Goal: Information Seeking & Learning: Learn about a topic

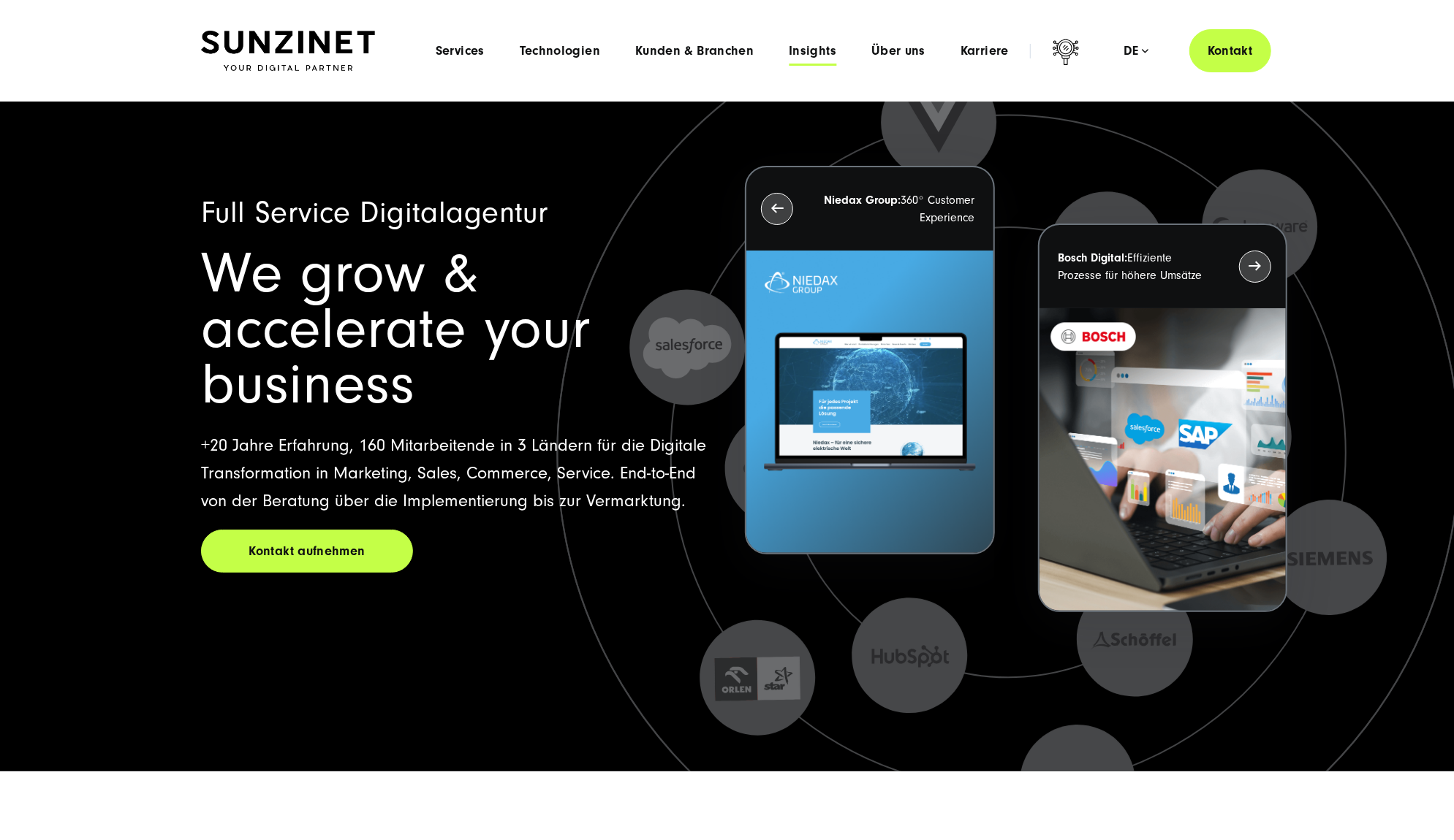
click at [795, 44] on span "Insights" at bounding box center [812, 50] width 47 height 15
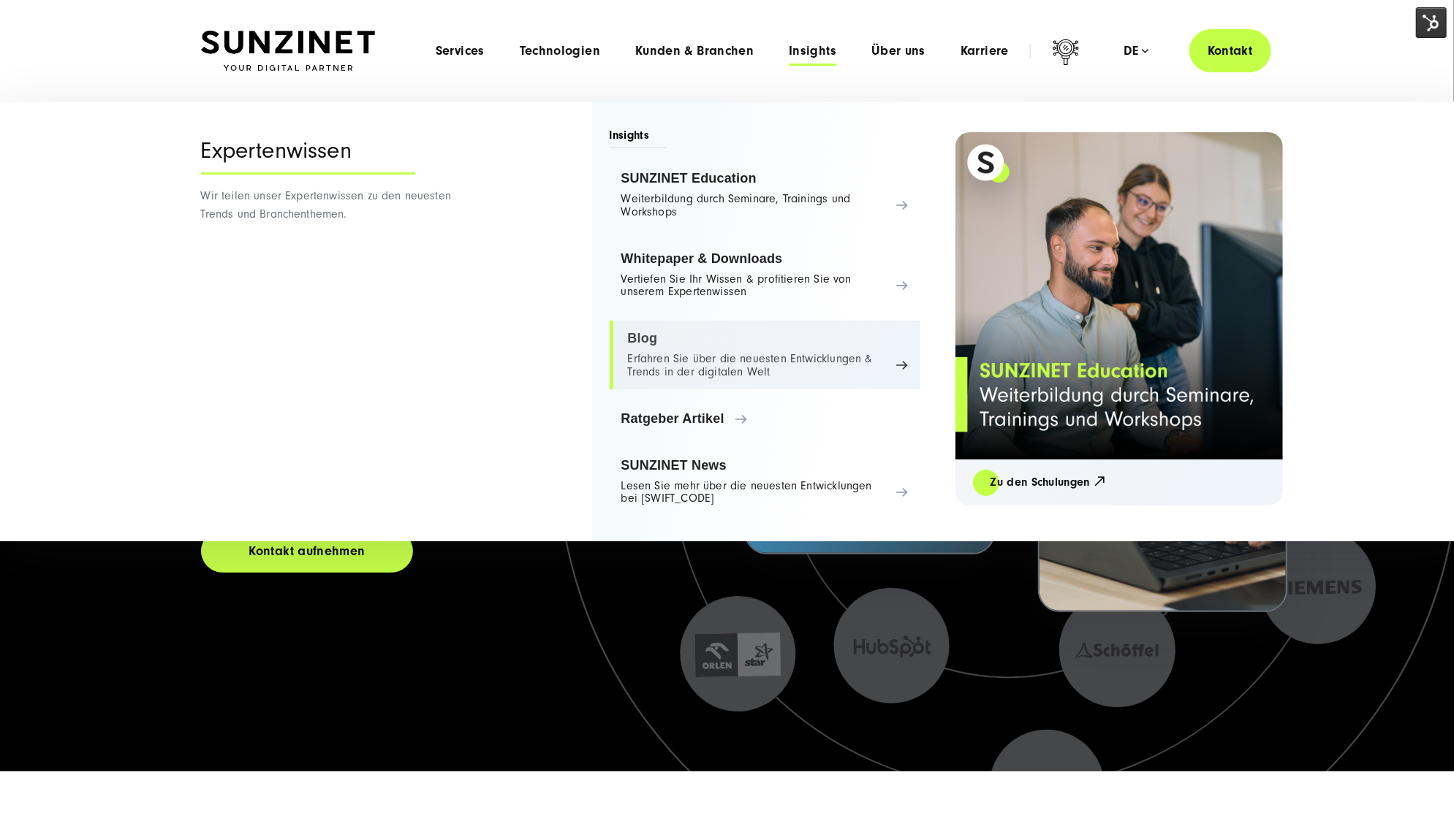
click at [713, 350] on link "Blog Erfahren Sie über die neuesten Entwicklungen & Trends in der digitalen Welt" at bounding box center [765, 355] width 311 height 69
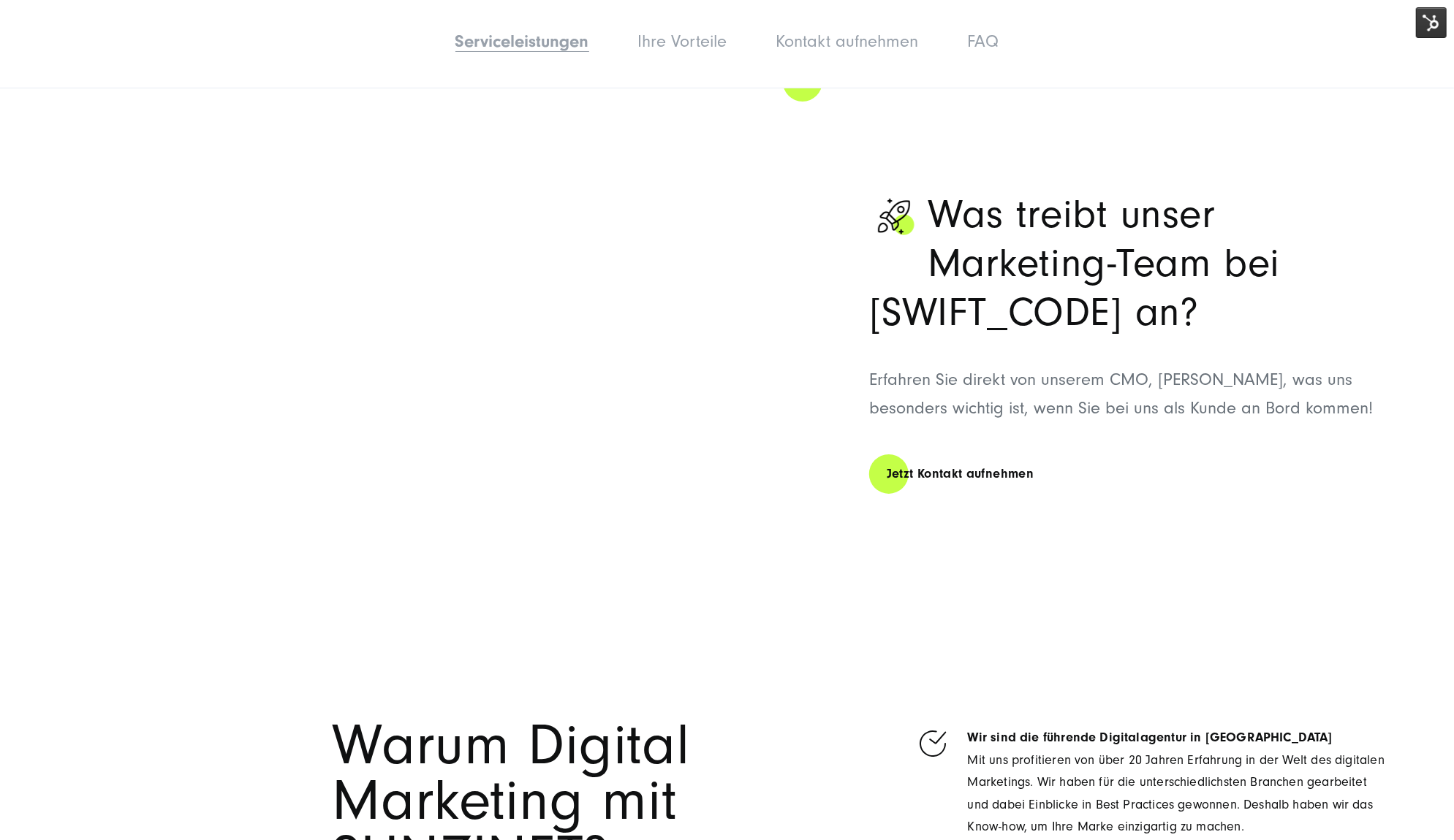
scroll to position [4545, 0]
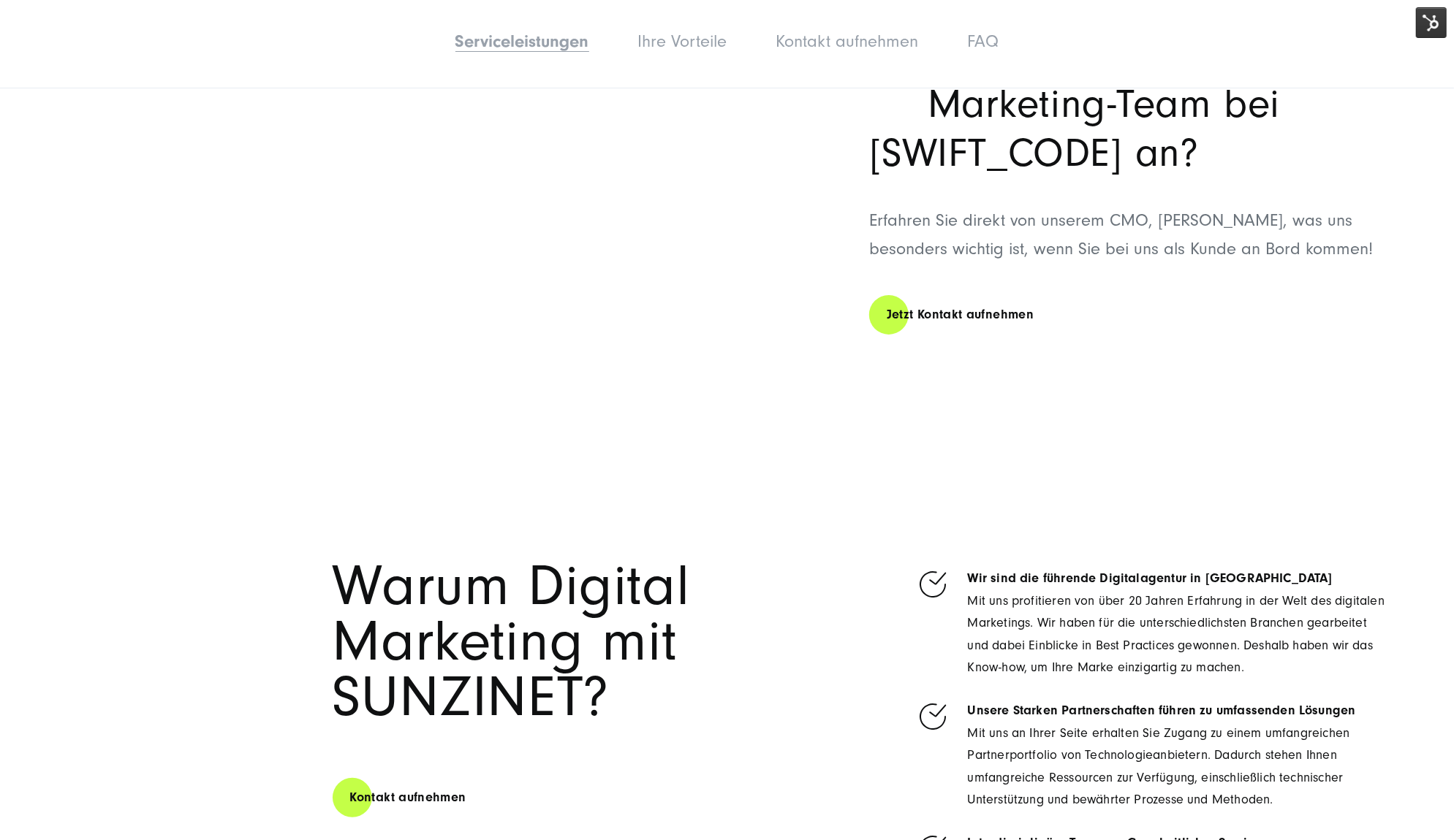
click at [1439, 24] on img at bounding box center [1431, 23] width 31 height 31
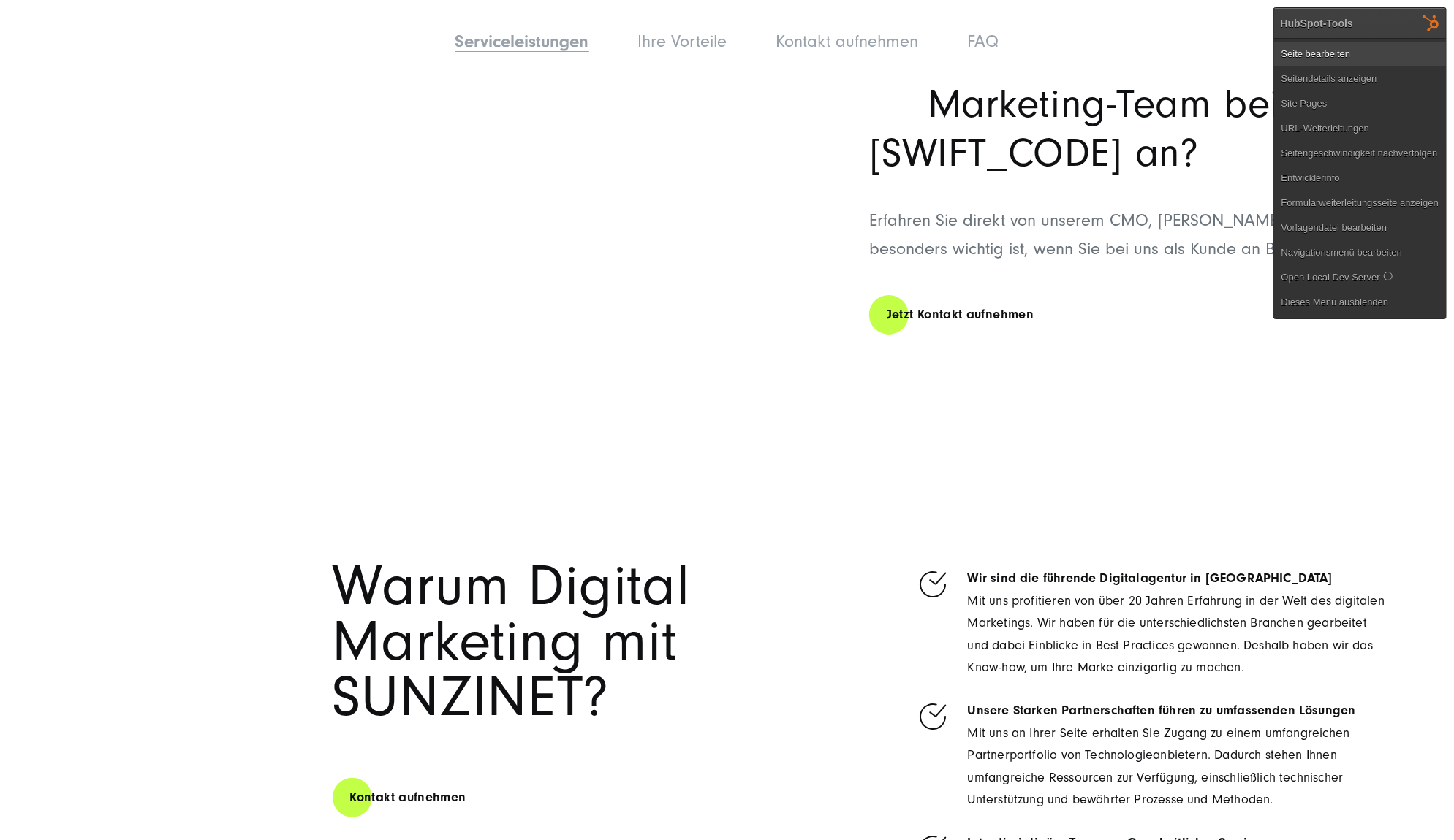
click at [1417, 44] on link "Seite bearbeiten" at bounding box center [1359, 54] width 172 height 25
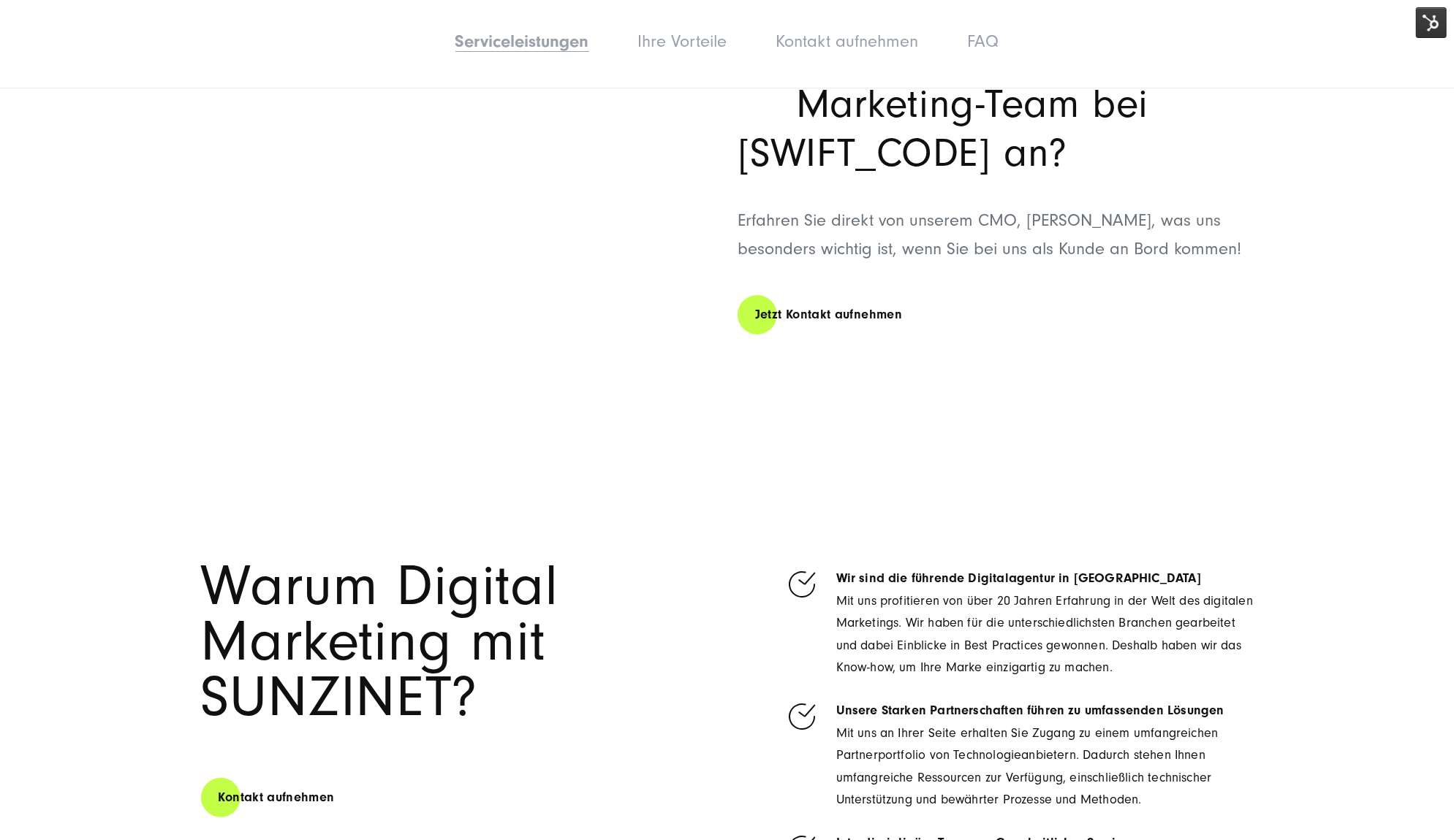
click at [1442, 21] on img at bounding box center [1431, 23] width 31 height 31
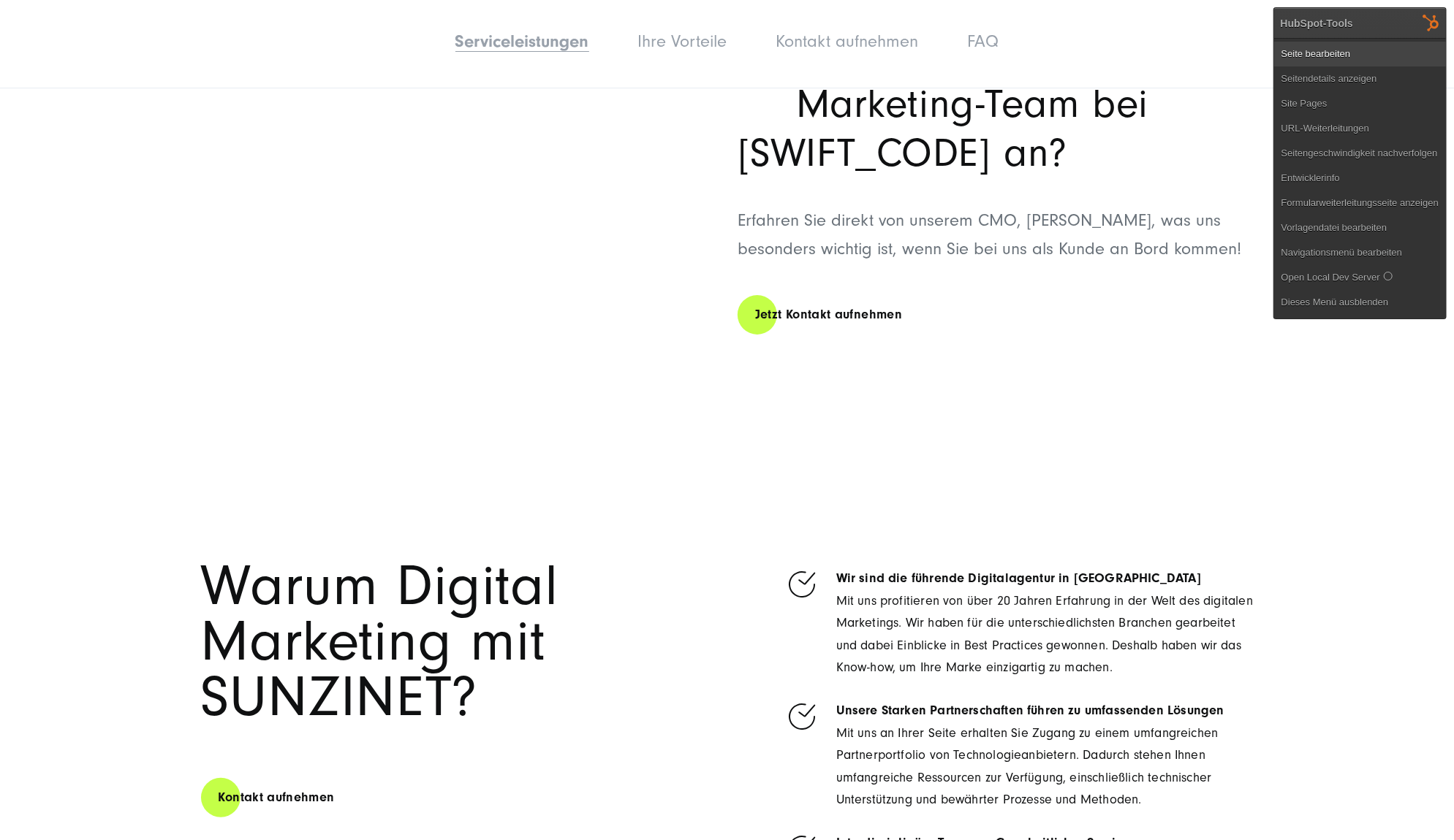
click at [1401, 45] on link "Seite bearbeiten" at bounding box center [1359, 54] width 172 height 25
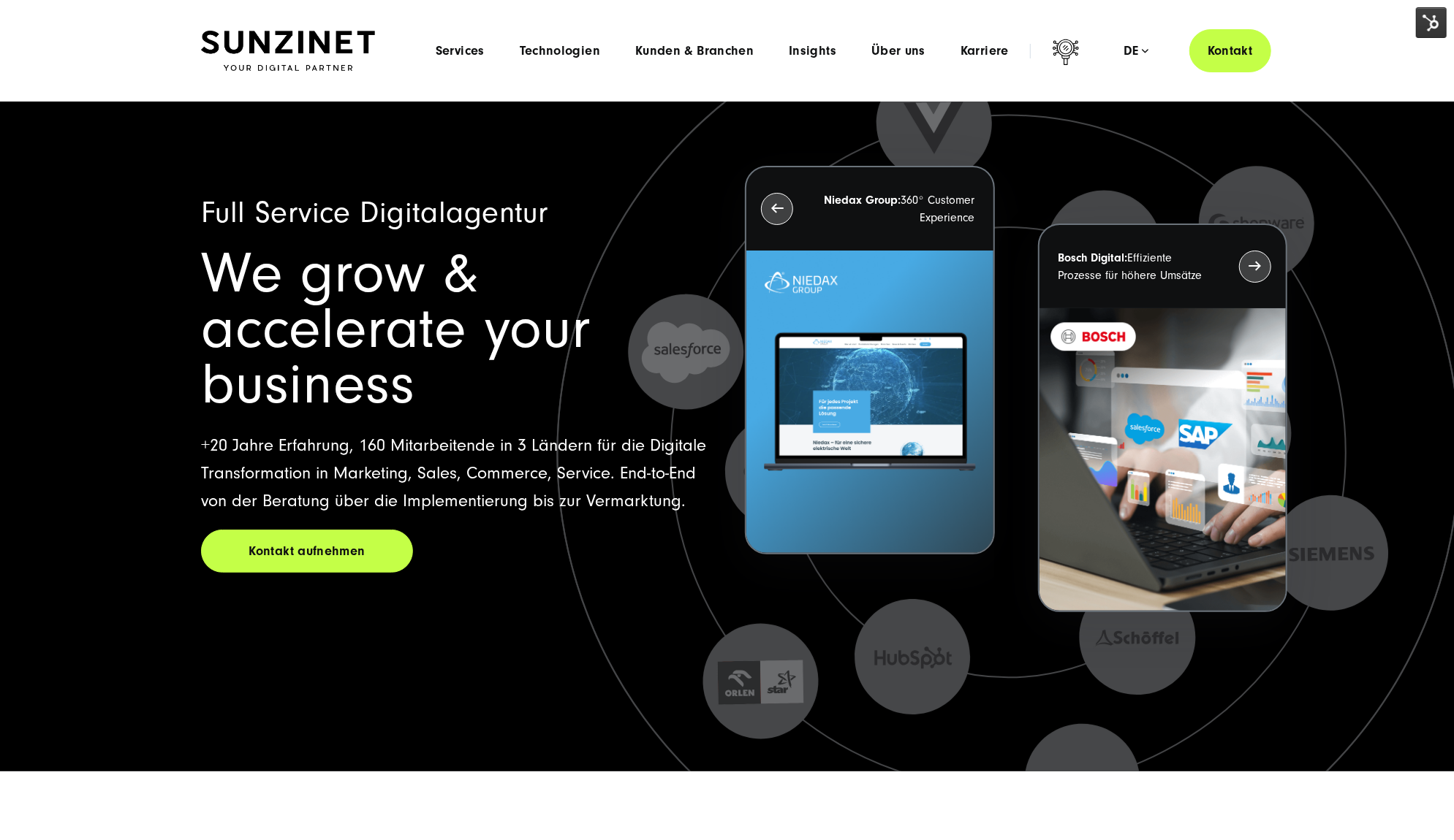
click at [456, 67] on div "Menu Services Menu Full Service Digitalagentur Wir lösen komplexe Herausforderu…" at bounding box center [844, 50] width 853 height 43
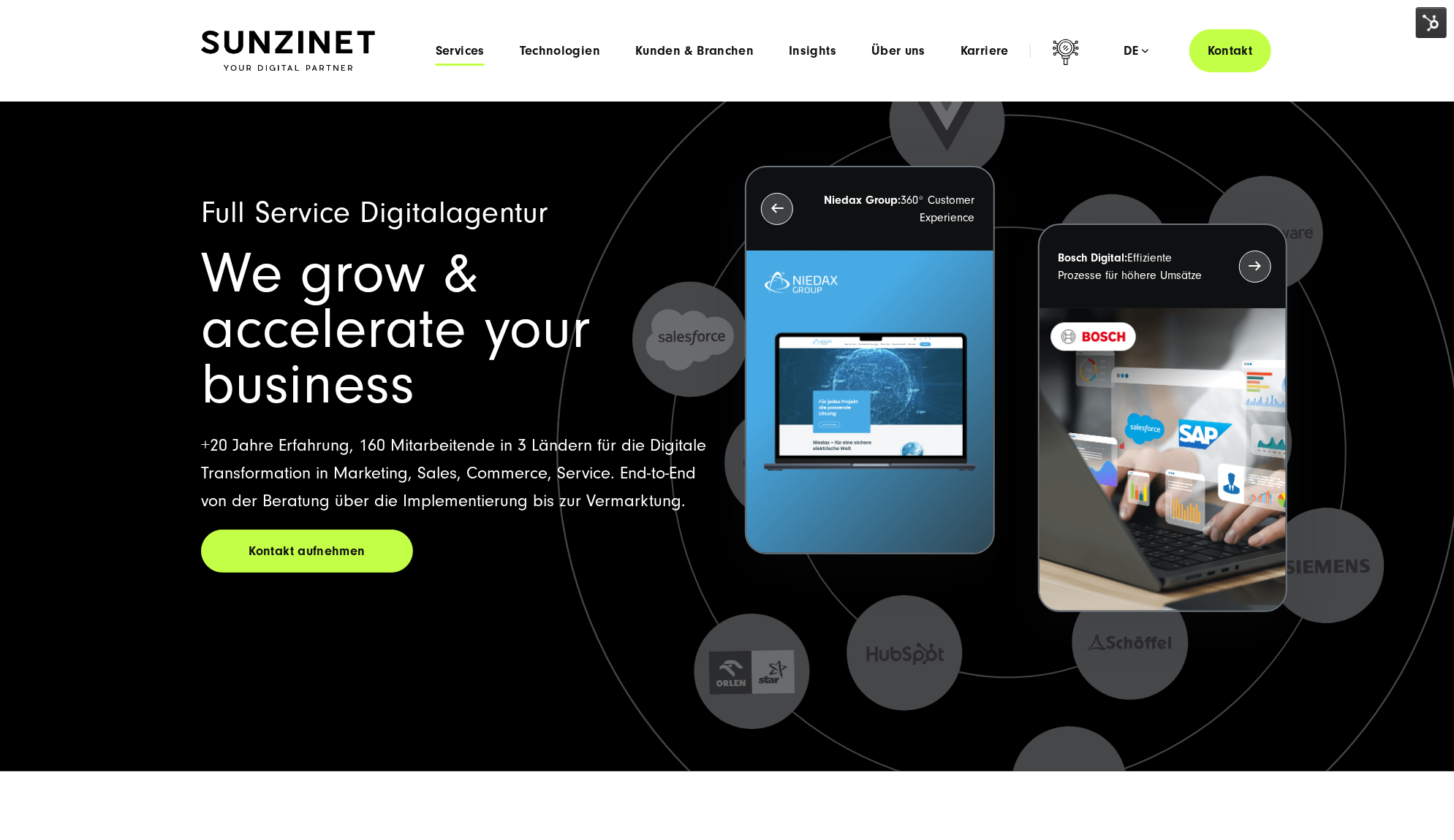
click at [462, 51] on span "Services" at bounding box center [460, 50] width 49 height 15
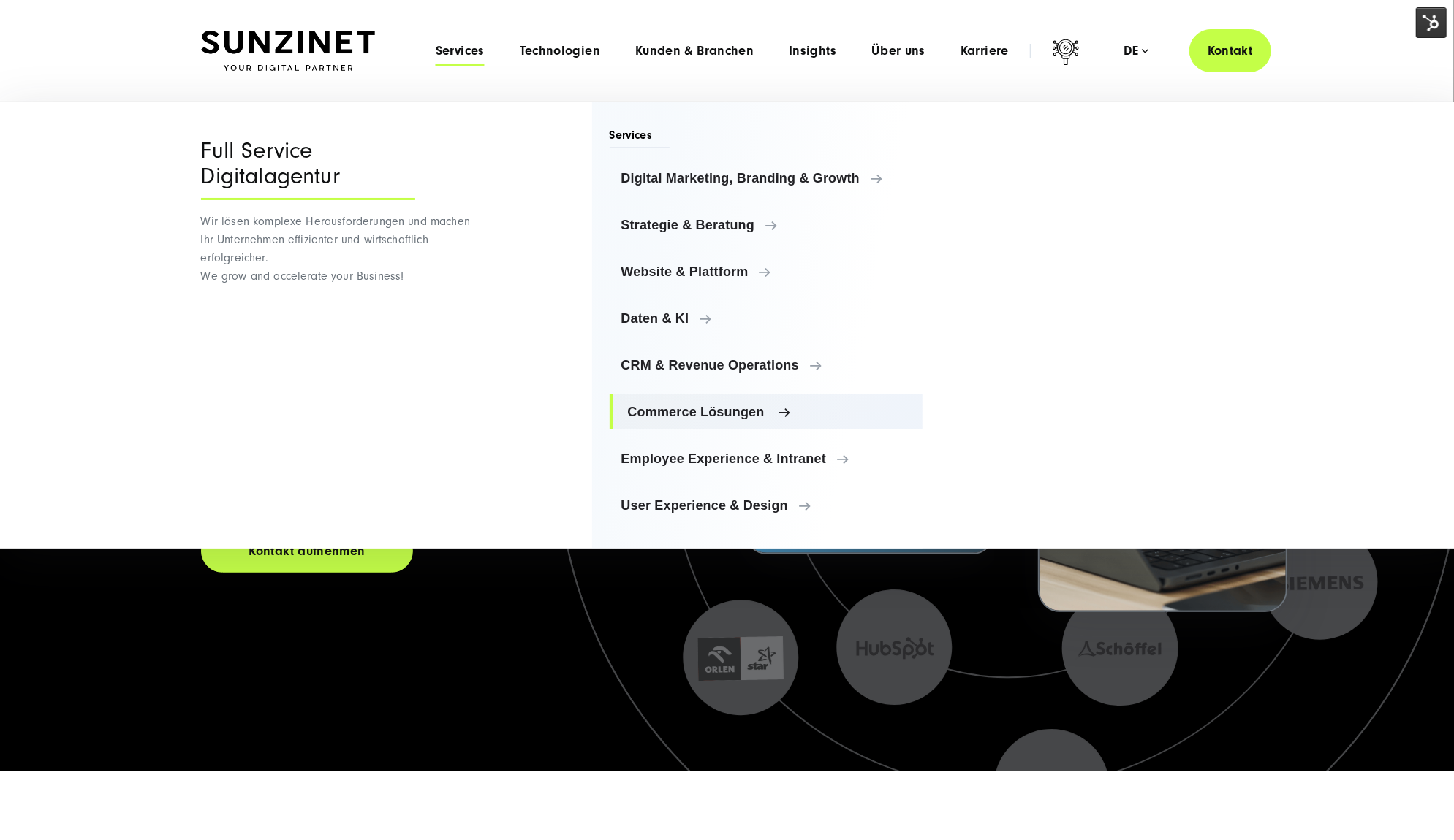
click at [669, 415] on span "Commerce Lösungen" at bounding box center [769, 412] width 283 height 15
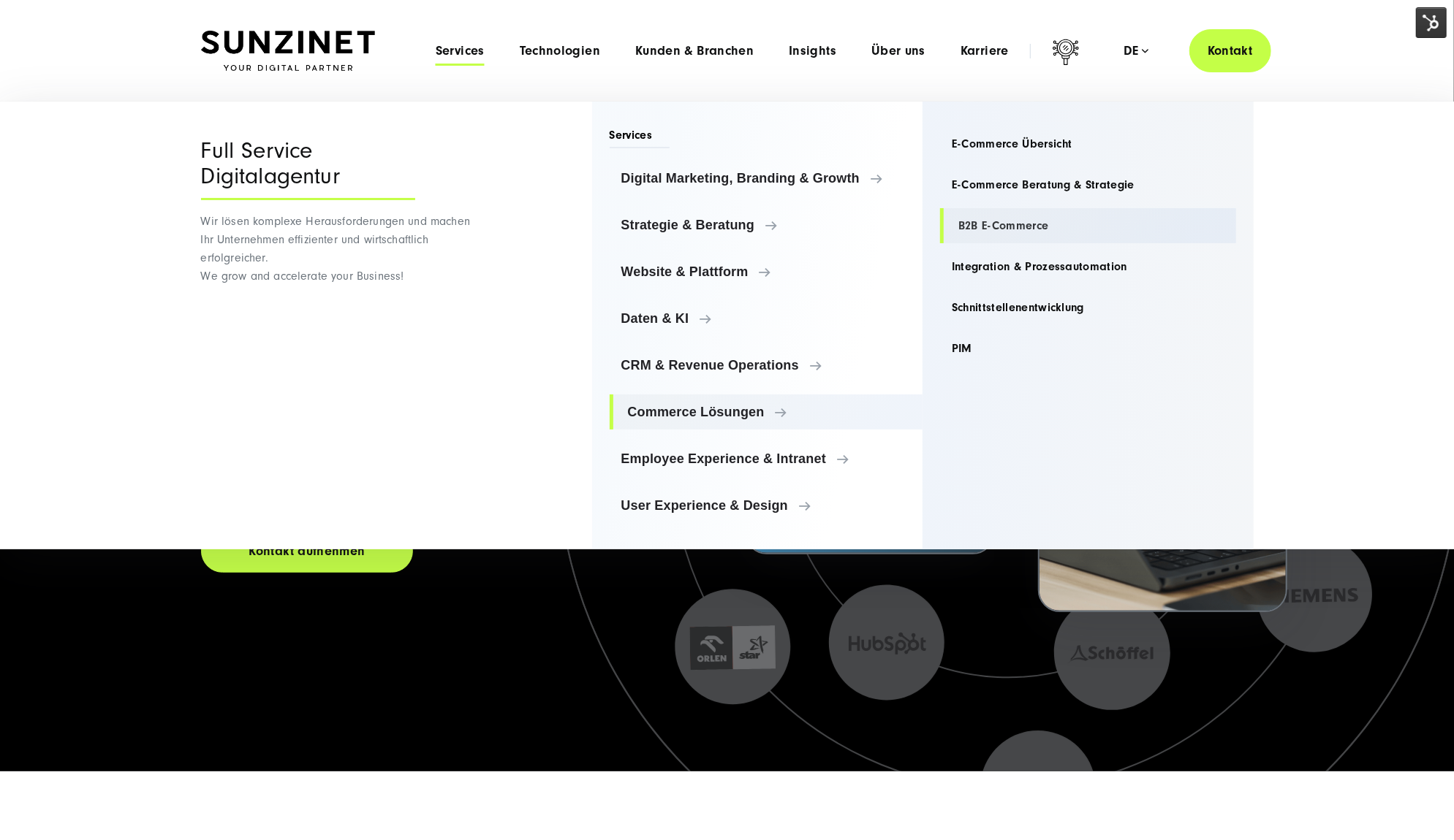
click at [969, 224] on link "B2B E-Commerce" at bounding box center [1087, 226] width 296 height 35
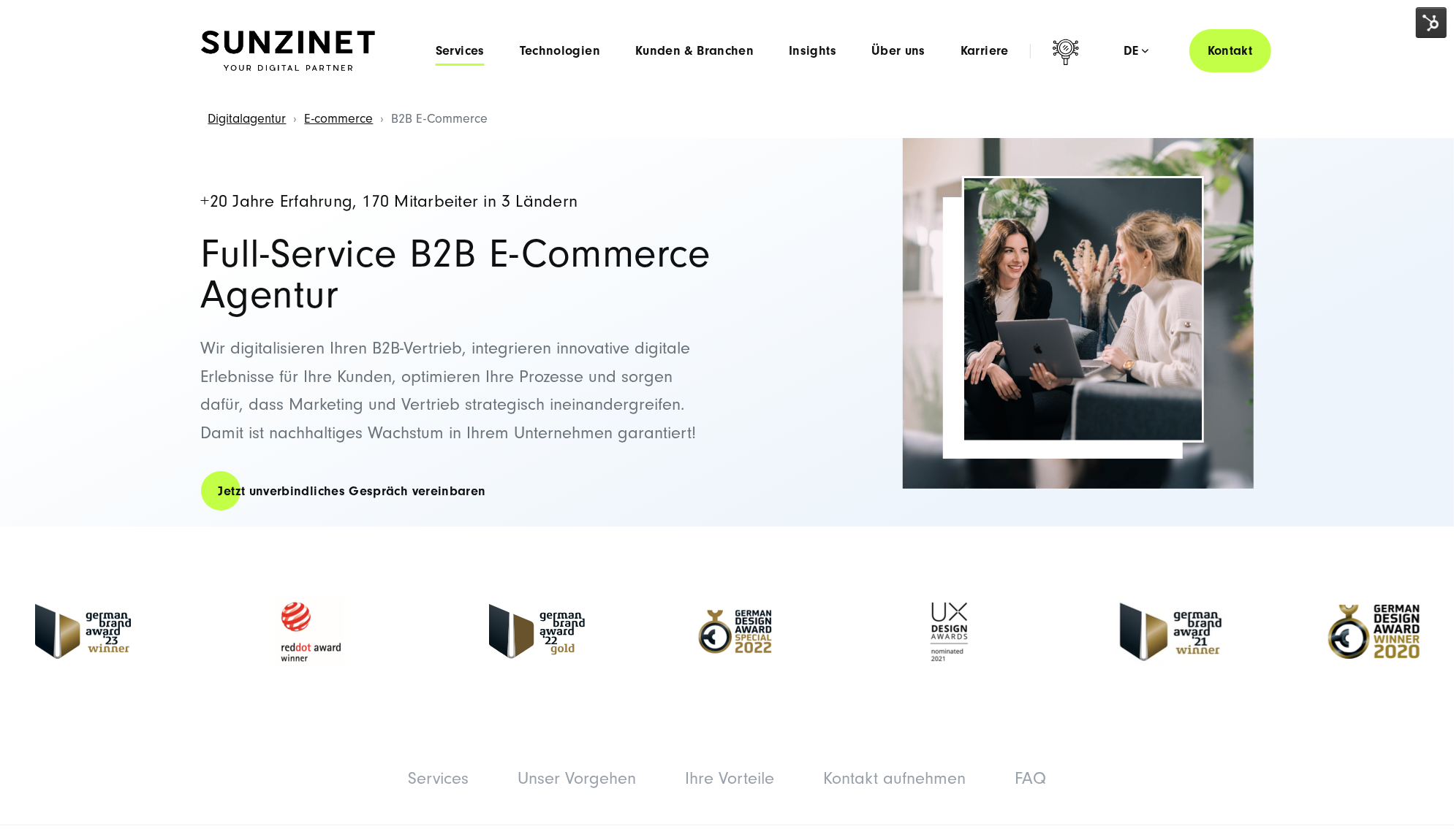
click at [479, 53] on span "Services" at bounding box center [460, 50] width 49 height 15
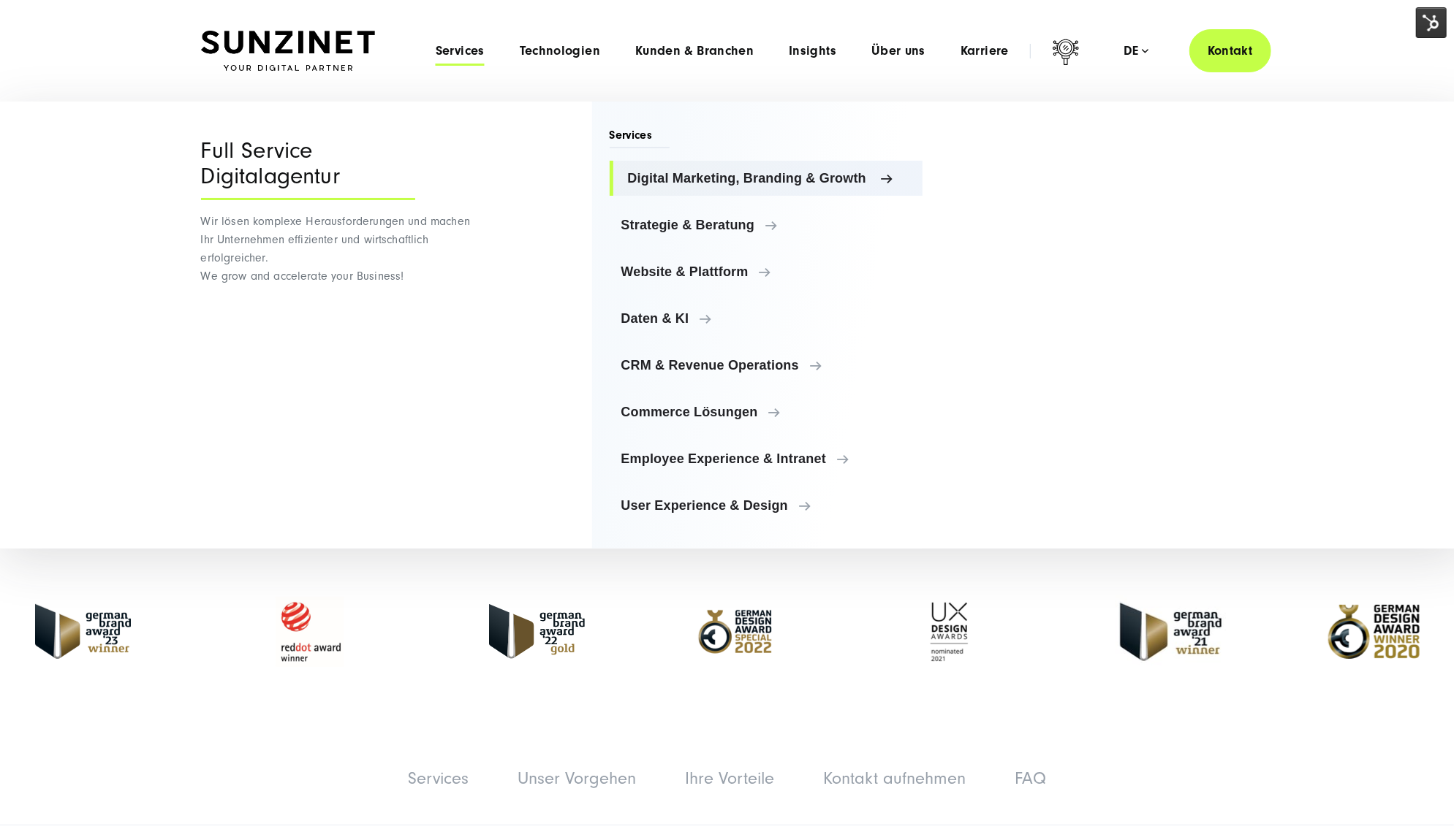
click at [738, 179] on span "Digital Marketing, Branding & Growth" at bounding box center [769, 178] width 283 height 15
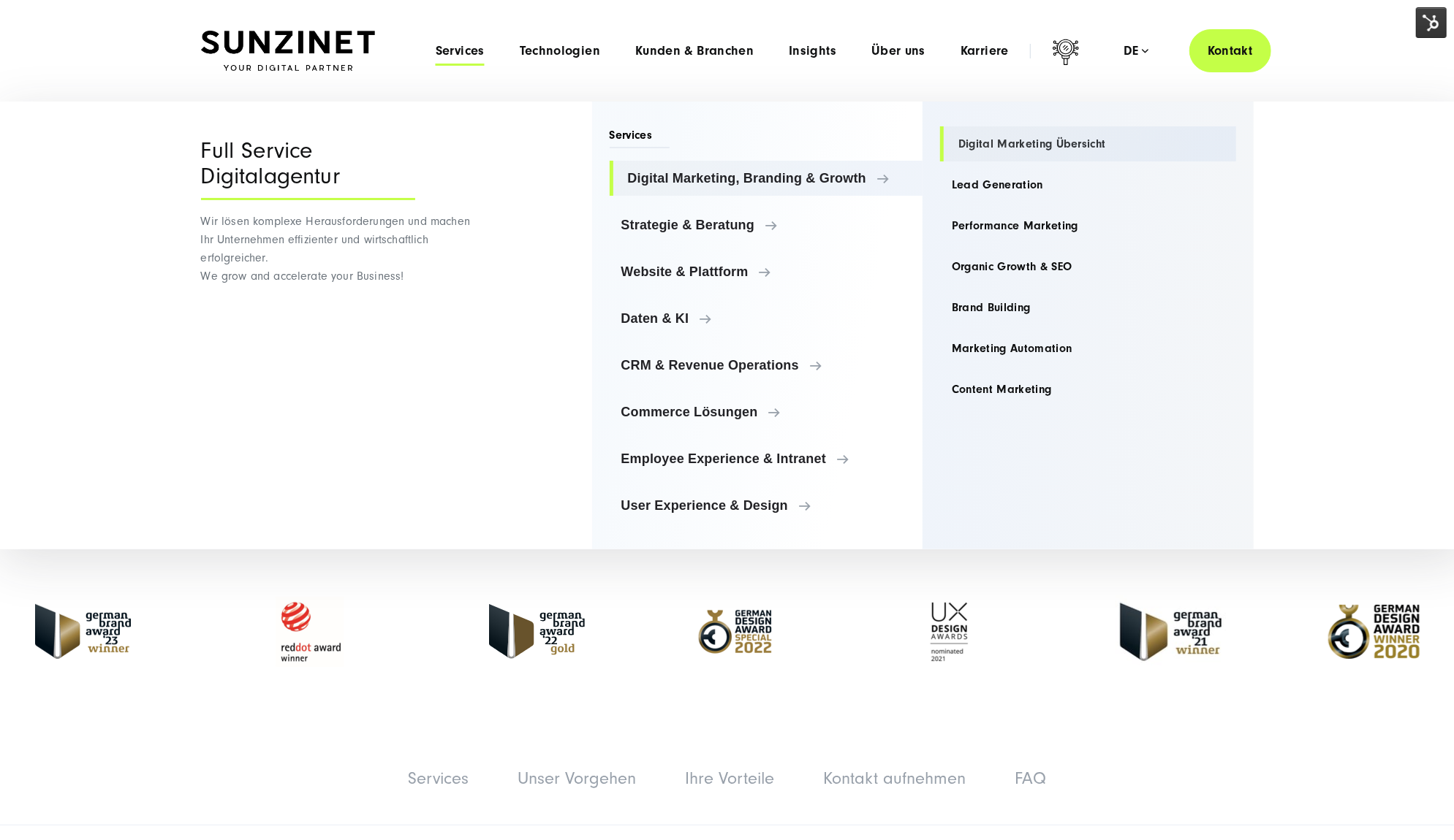
click at [1017, 136] on link "Digital Marketing Übersicht" at bounding box center [1087, 144] width 296 height 35
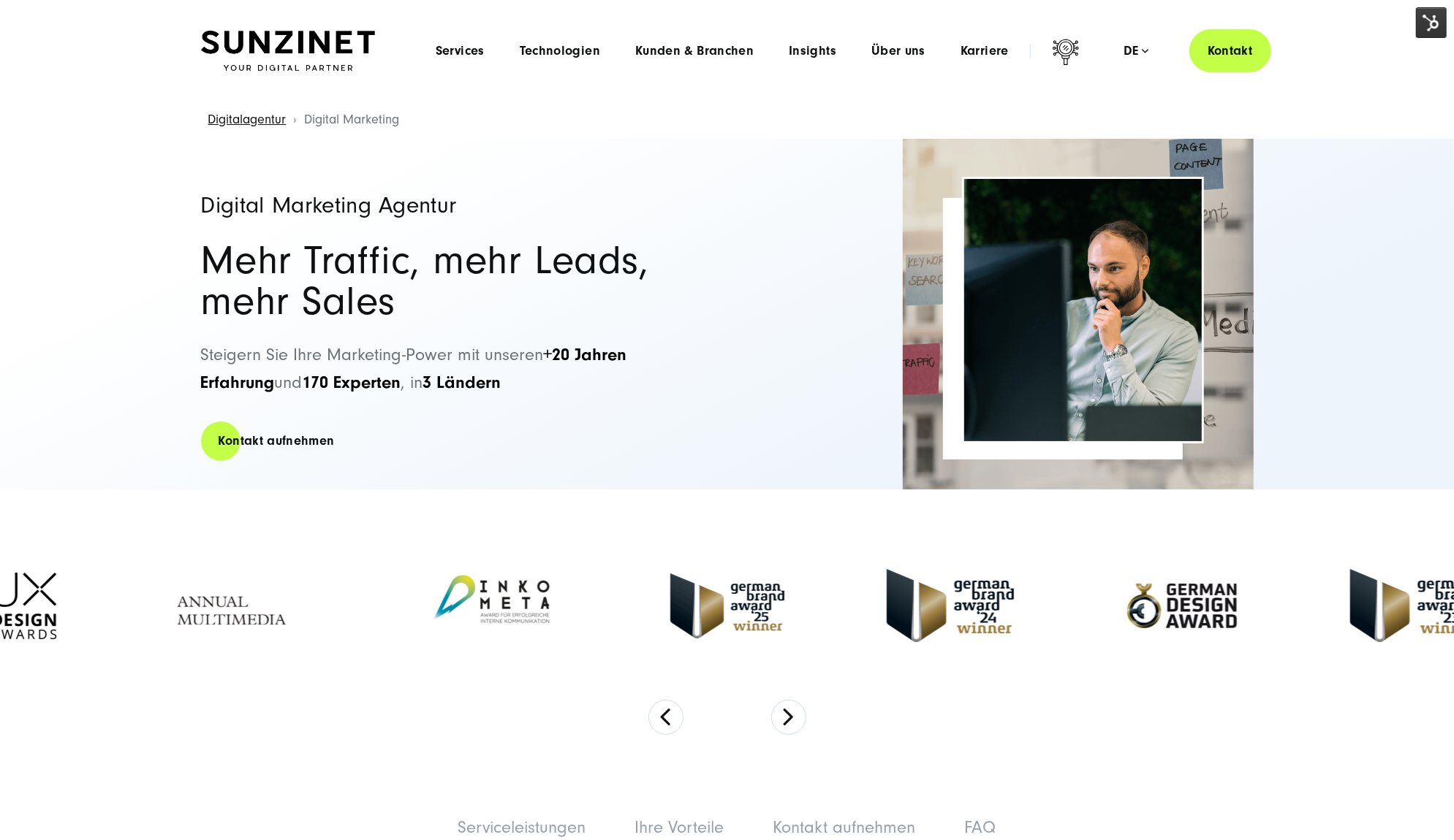
click at [754, 252] on div "Digital Marketing Agentur Mehr Traffic, mehr Leads, mehr Sales Steigern Sie Ihr…" at bounding box center [727, 314] width 1052 height 351
click at [430, 53] on li "Services Menu Full Service Digitalagentur Wir lösen komplexe Herausforderungen …" at bounding box center [460, 50] width 84 height 15
click at [453, 45] on span "Services" at bounding box center [460, 50] width 49 height 15
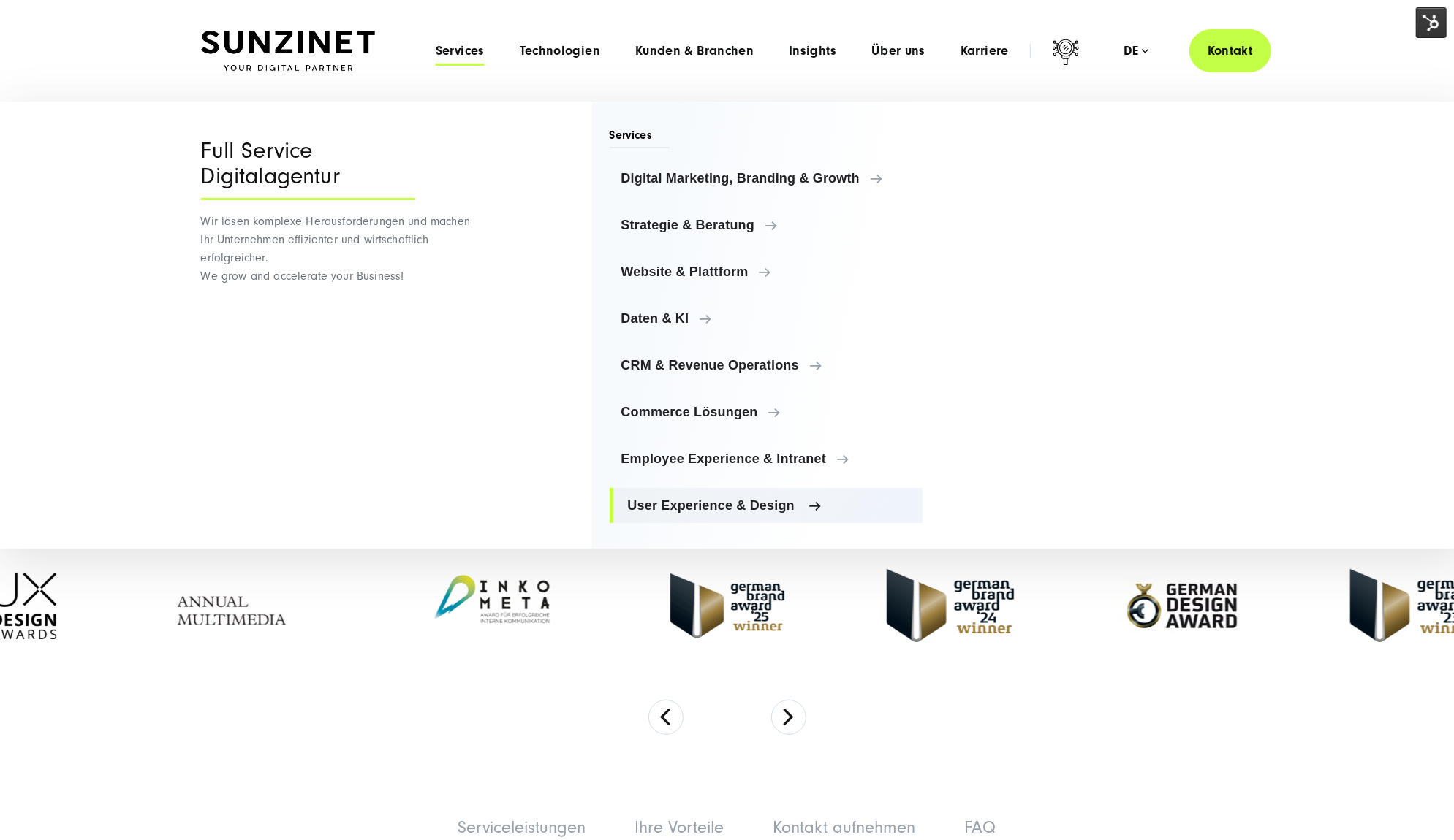
click at [724, 496] on link "User Experience & Design" at bounding box center [766, 506] width 313 height 35
click at [711, 458] on span "Employee Experience & Intranet" at bounding box center [769, 458] width 283 height 15
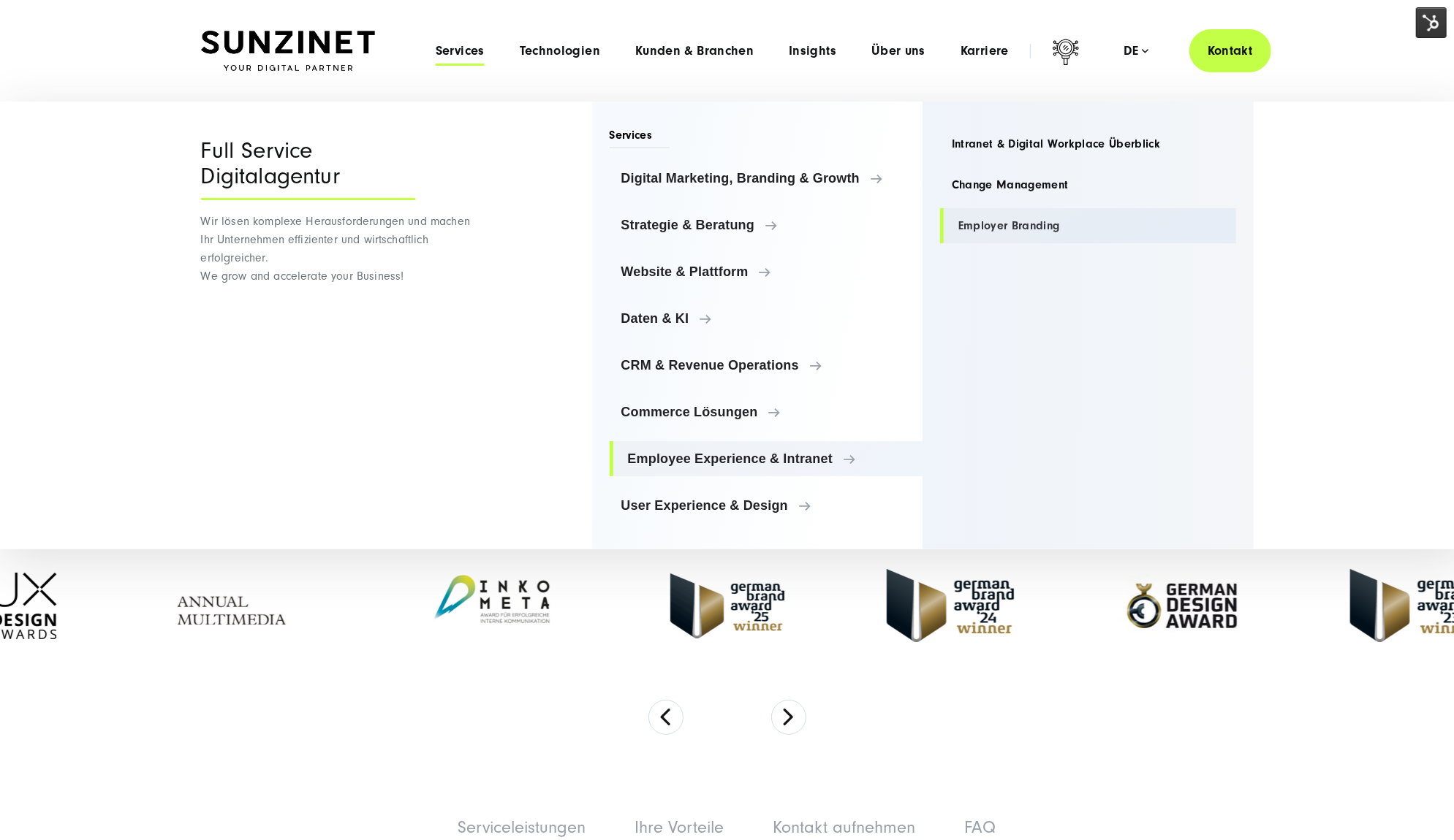
click at [968, 225] on link "Employer Branding" at bounding box center [1087, 226] width 296 height 35
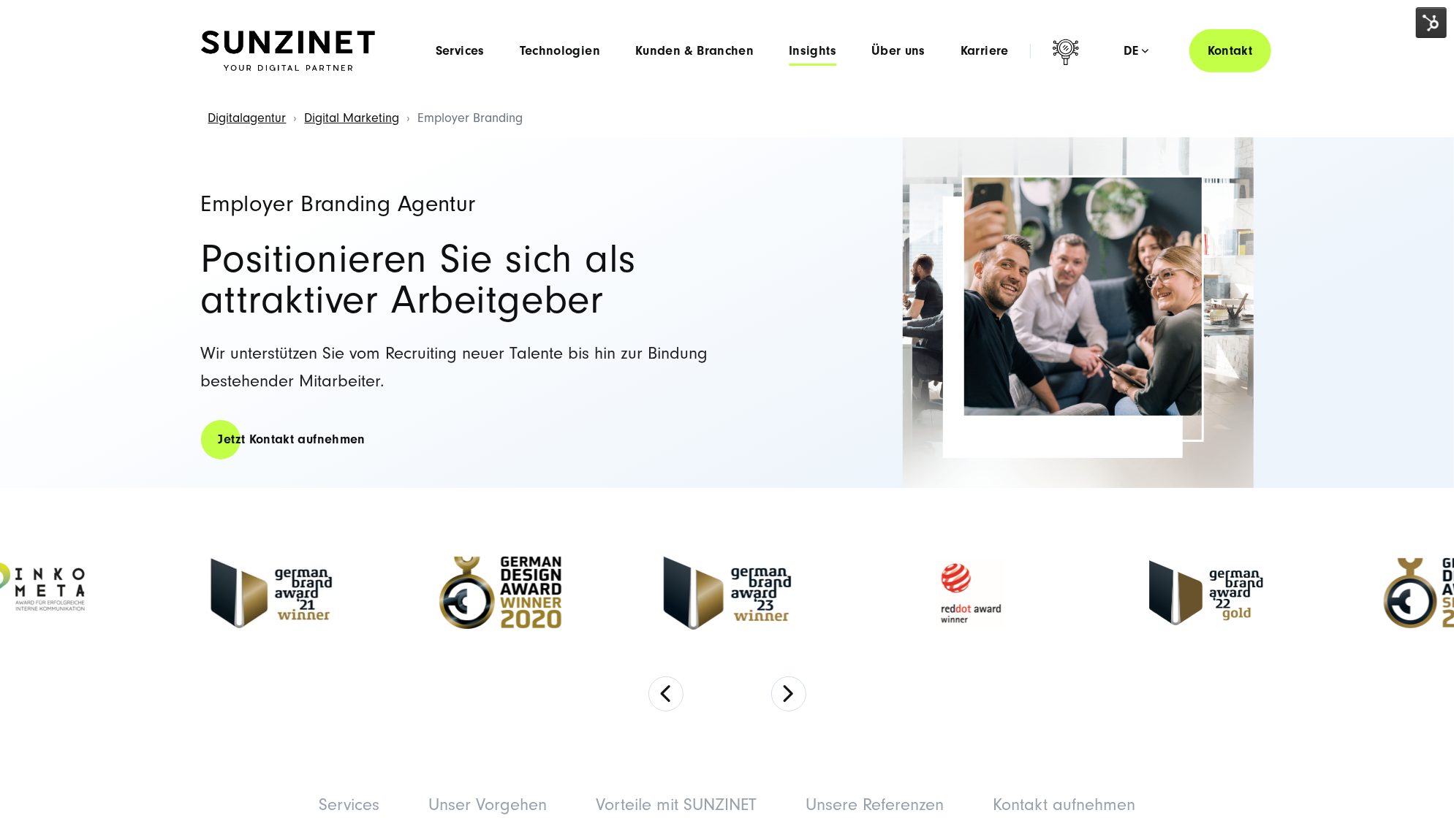
click at [824, 53] on span "Insights" at bounding box center [812, 50] width 47 height 15
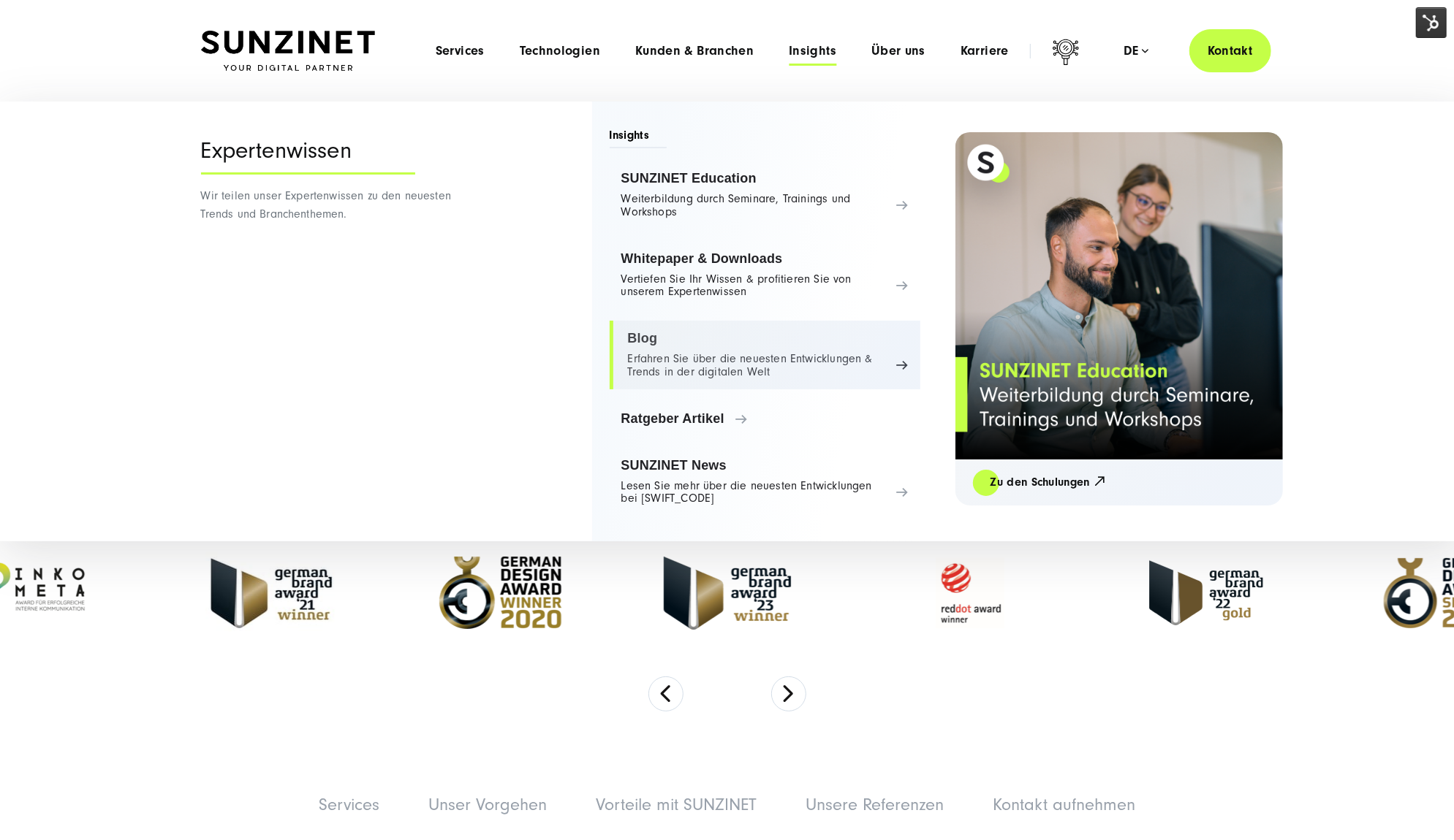
click at [763, 351] on link "Blog Erfahren Sie über die neuesten Entwicklungen & Trends in der digitalen Welt" at bounding box center [765, 355] width 311 height 69
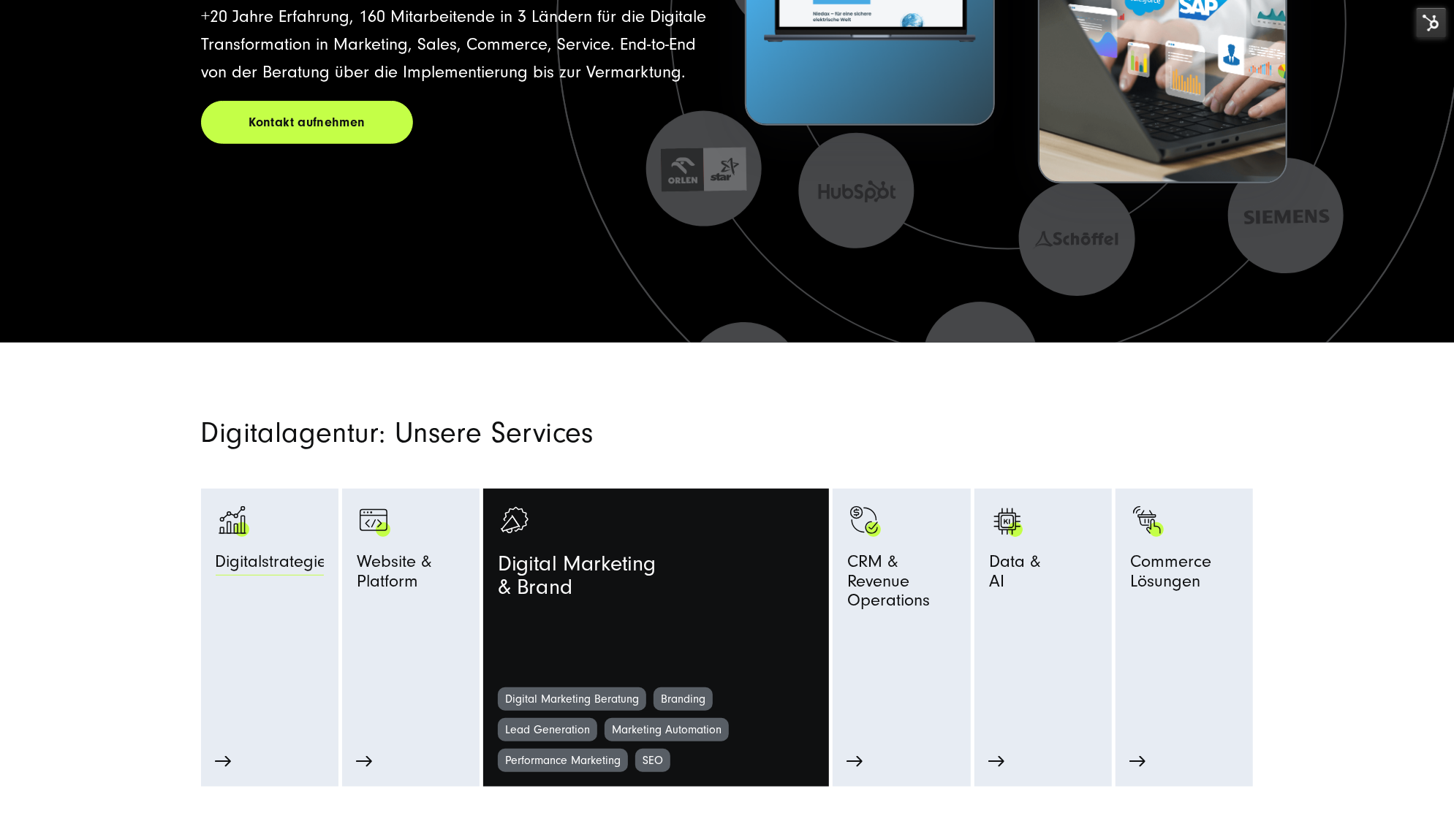
scroll to position [648, 0]
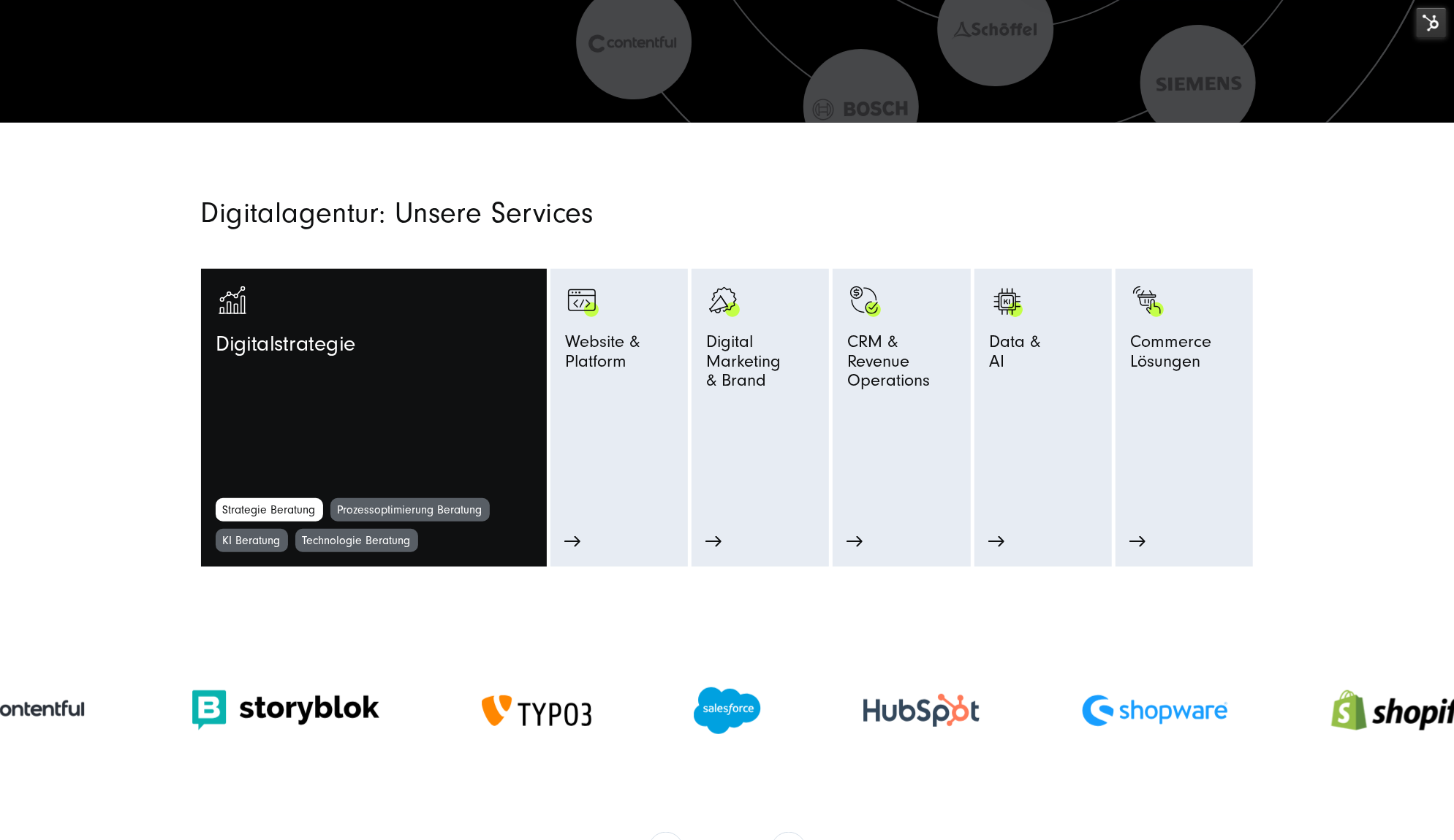
click at [248, 502] on link "Strategie Beratung" at bounding box center [269, 509] width 108 height 24
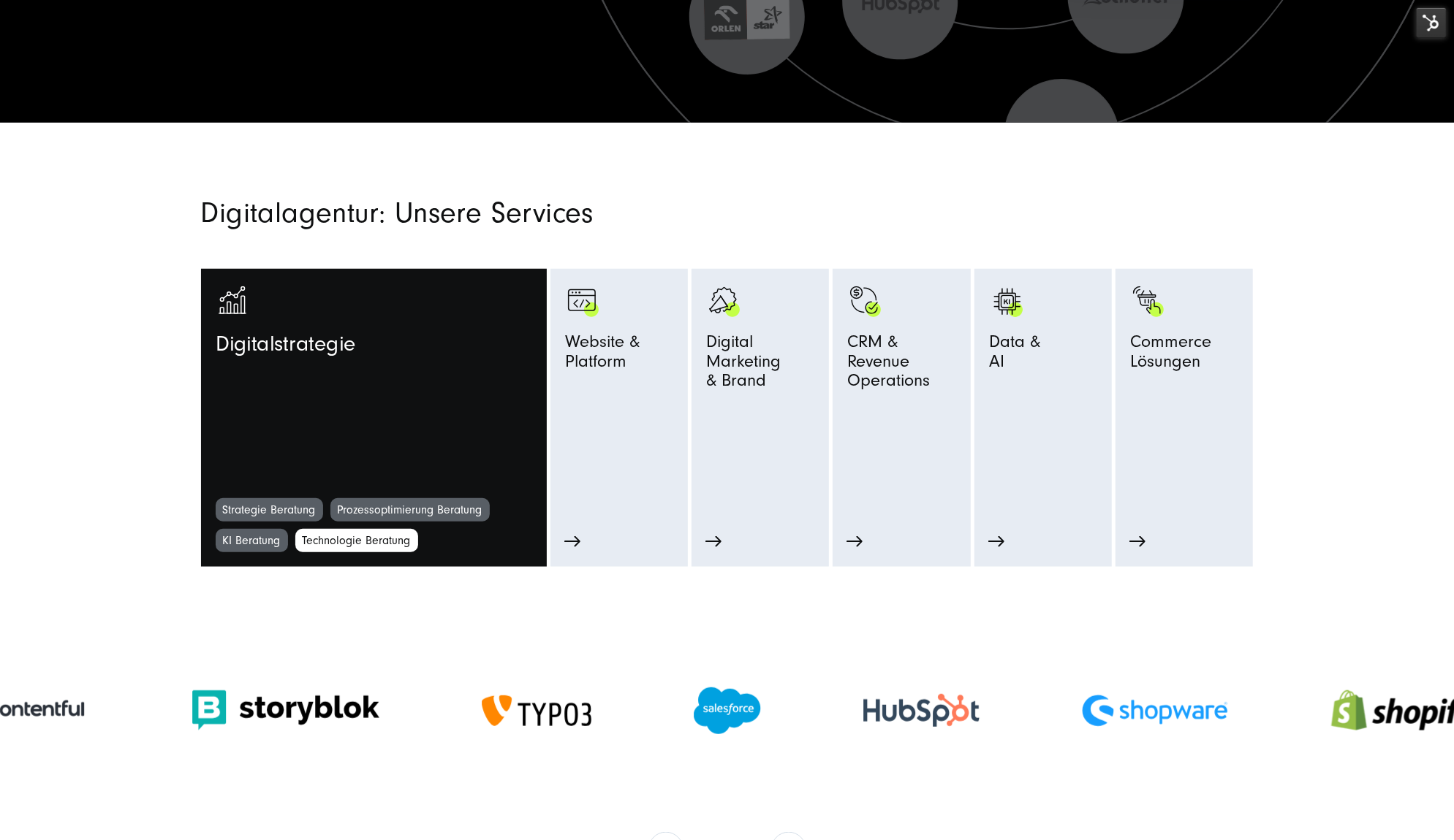
click at [358, 541] on link "Technologie Beratung" at bounding box center [356, 541] width 123 height 24
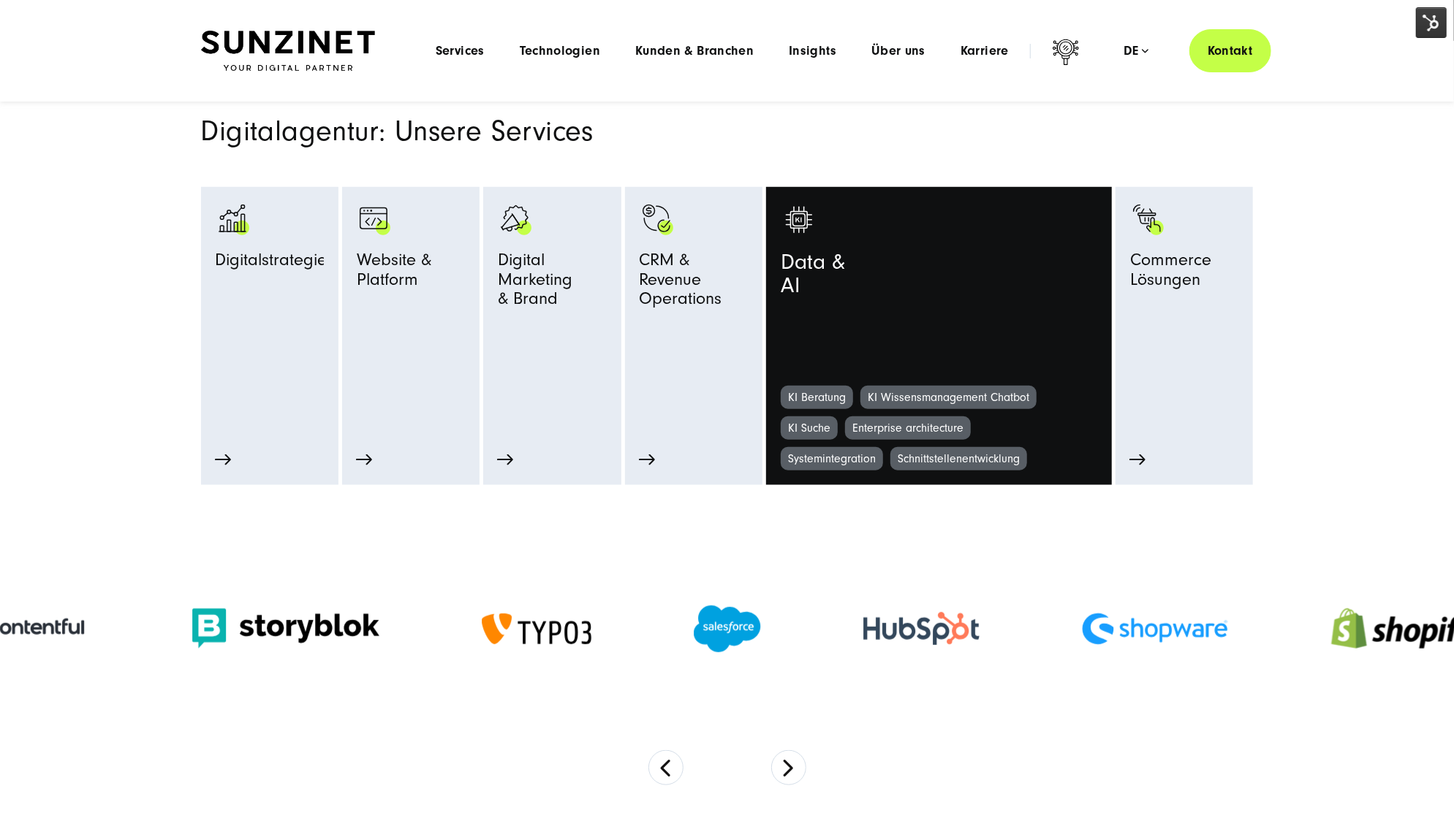
scroll to position [486, 0]
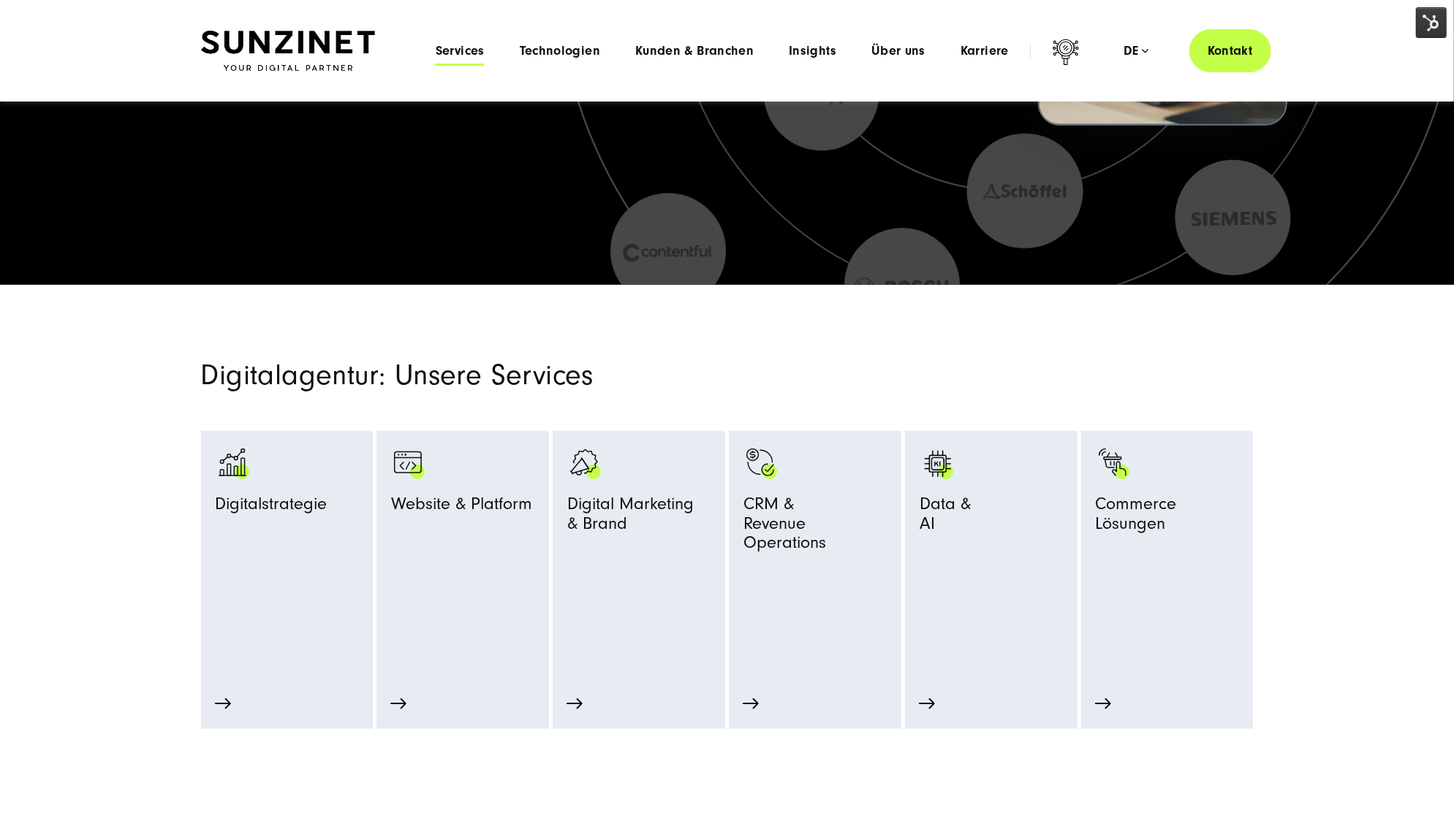
click at [445, 50] on span "Services" at bounding box center [460, 50] width 49 height 15
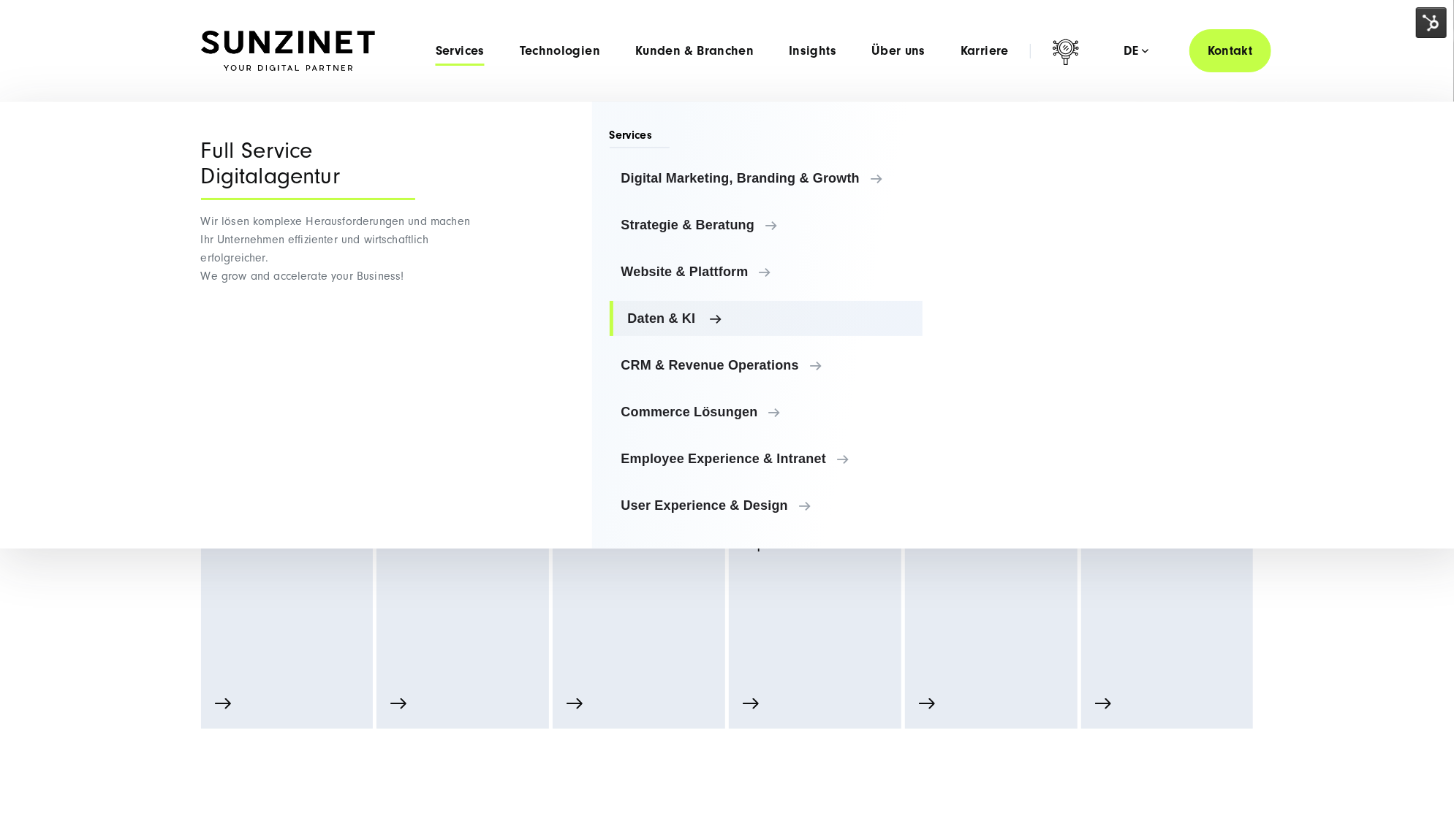
click at [631, 314] on span "Daten & KI" at bounding box center [769, 318] width 283 height 15
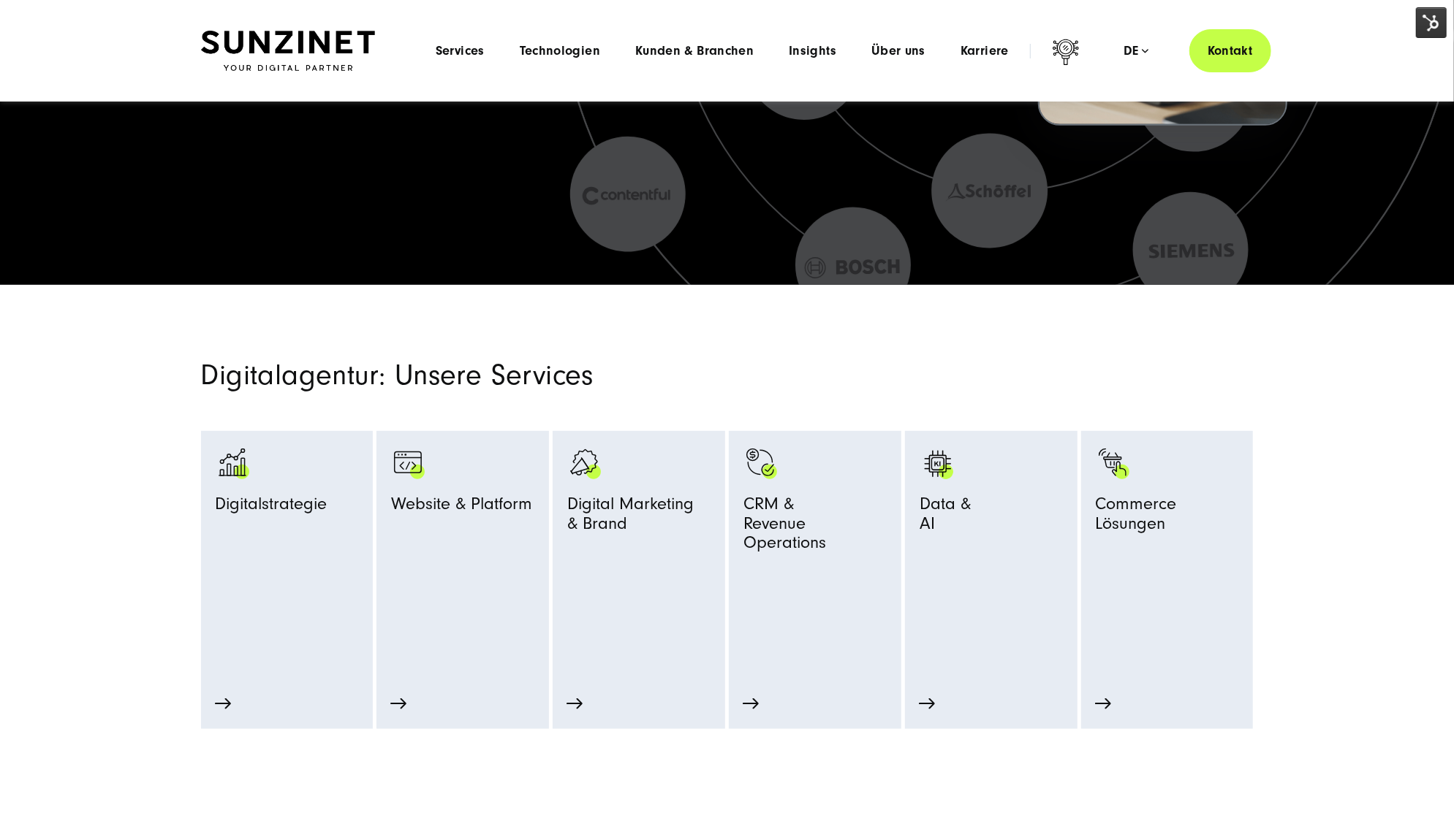
click at [1378, 664] on section "Digitalagentur: Unsere Services Digitalstrategie Strategie Beratung Prozessopti…" at bounding box center [727, 507] width 1454 height 445
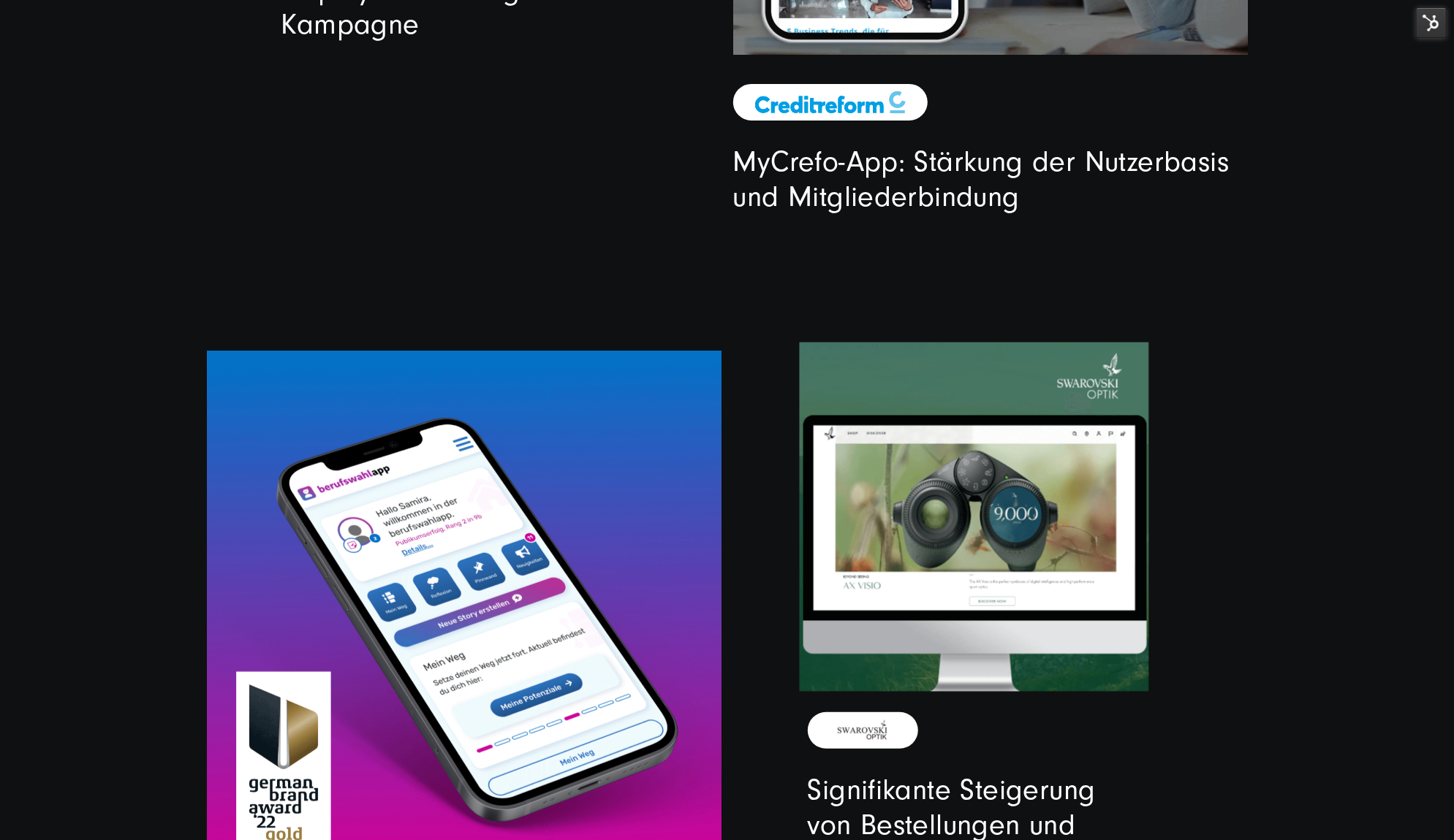
scroll to position [5032, 0]
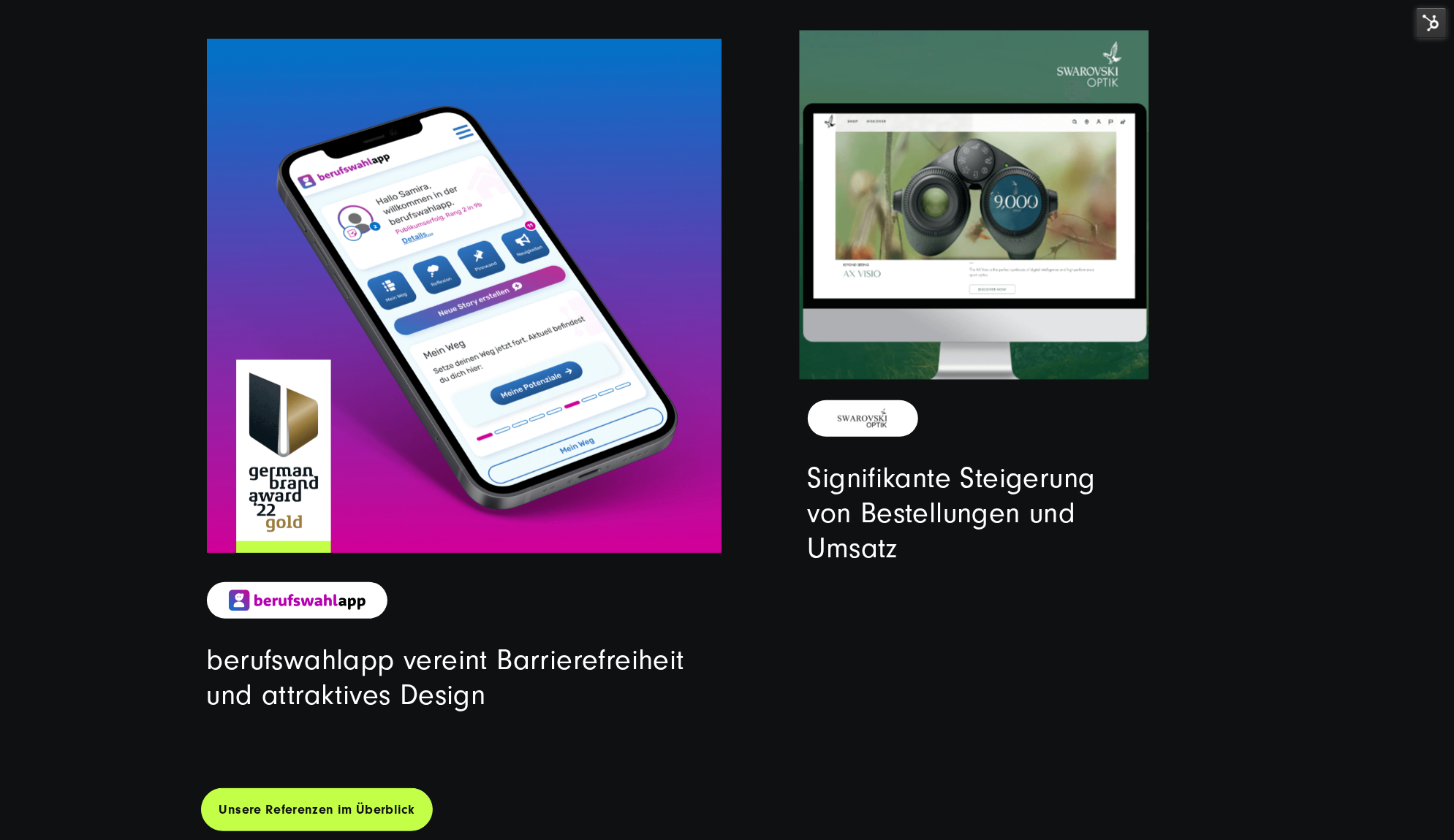
click at [939, 266] on video at bounding box center [973, 205] width 349 height 349
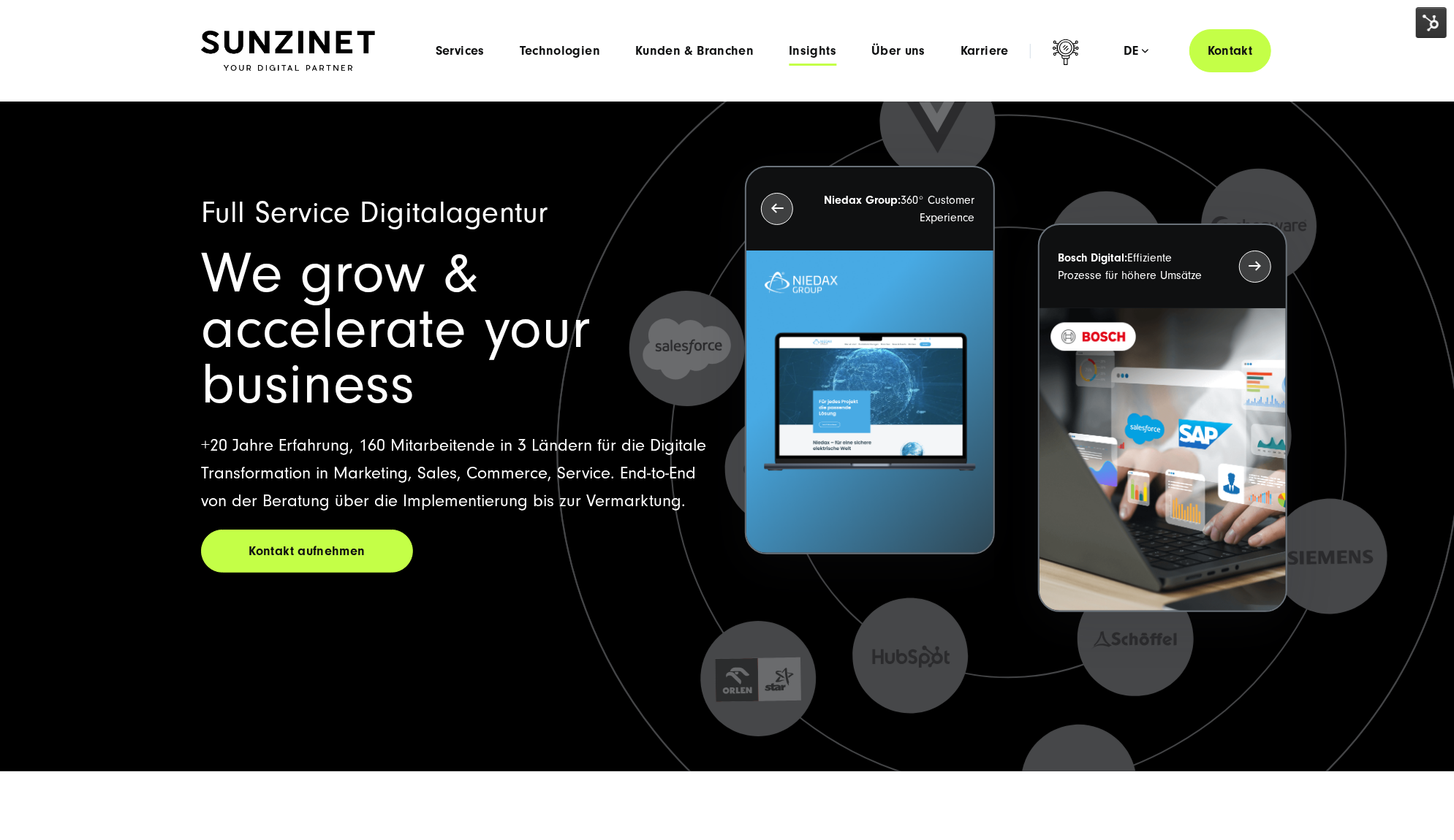
click at [829, 47] on span "Insights" at bounding box center [812, 50] width 47 height 15
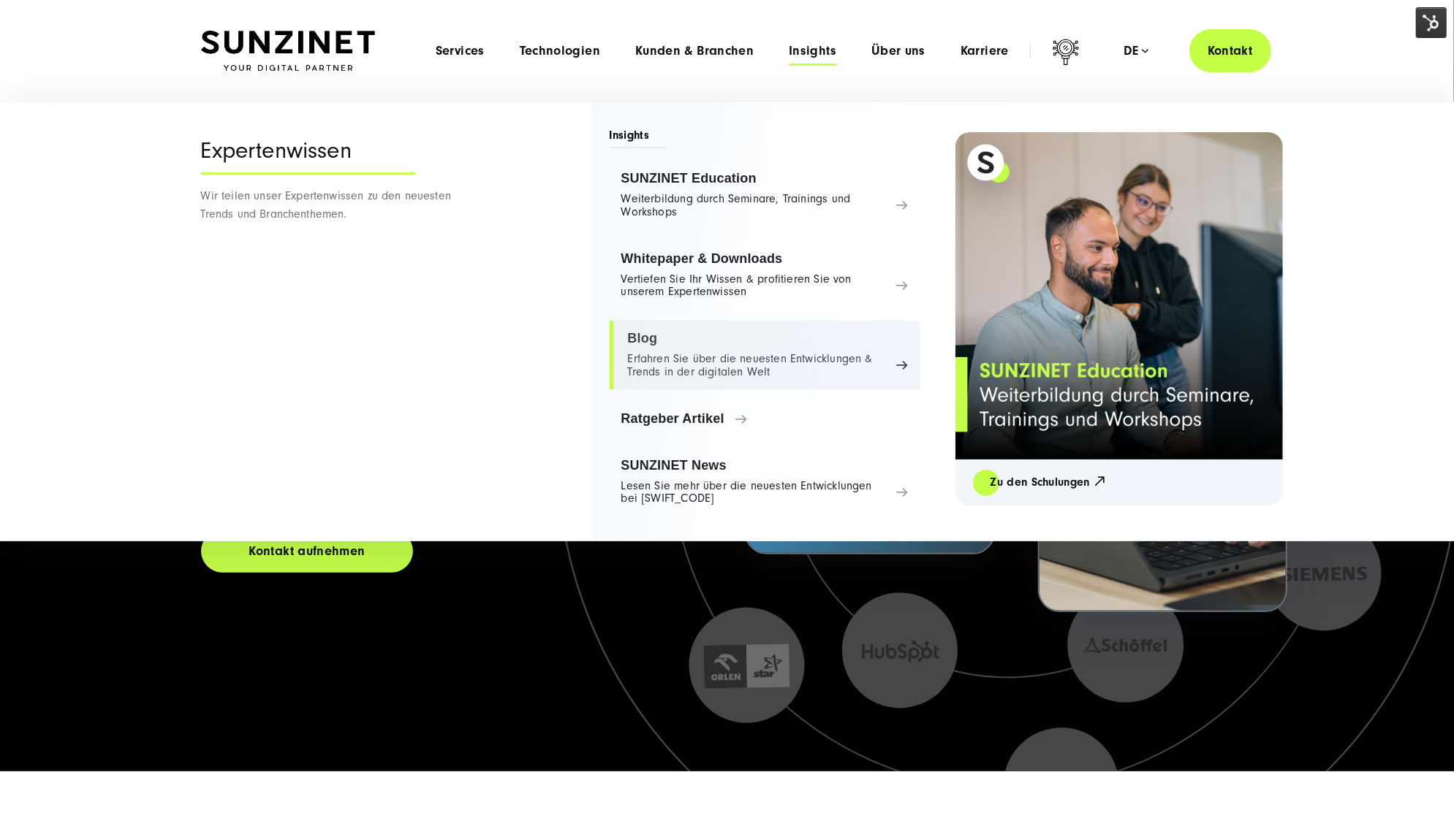
click at [766, 379] on link "Blog Erfahren Sie über die neuesten Entwicklungen & Trends in der digitalen Welt" at bounding box center [765, 355] width 311 height 69
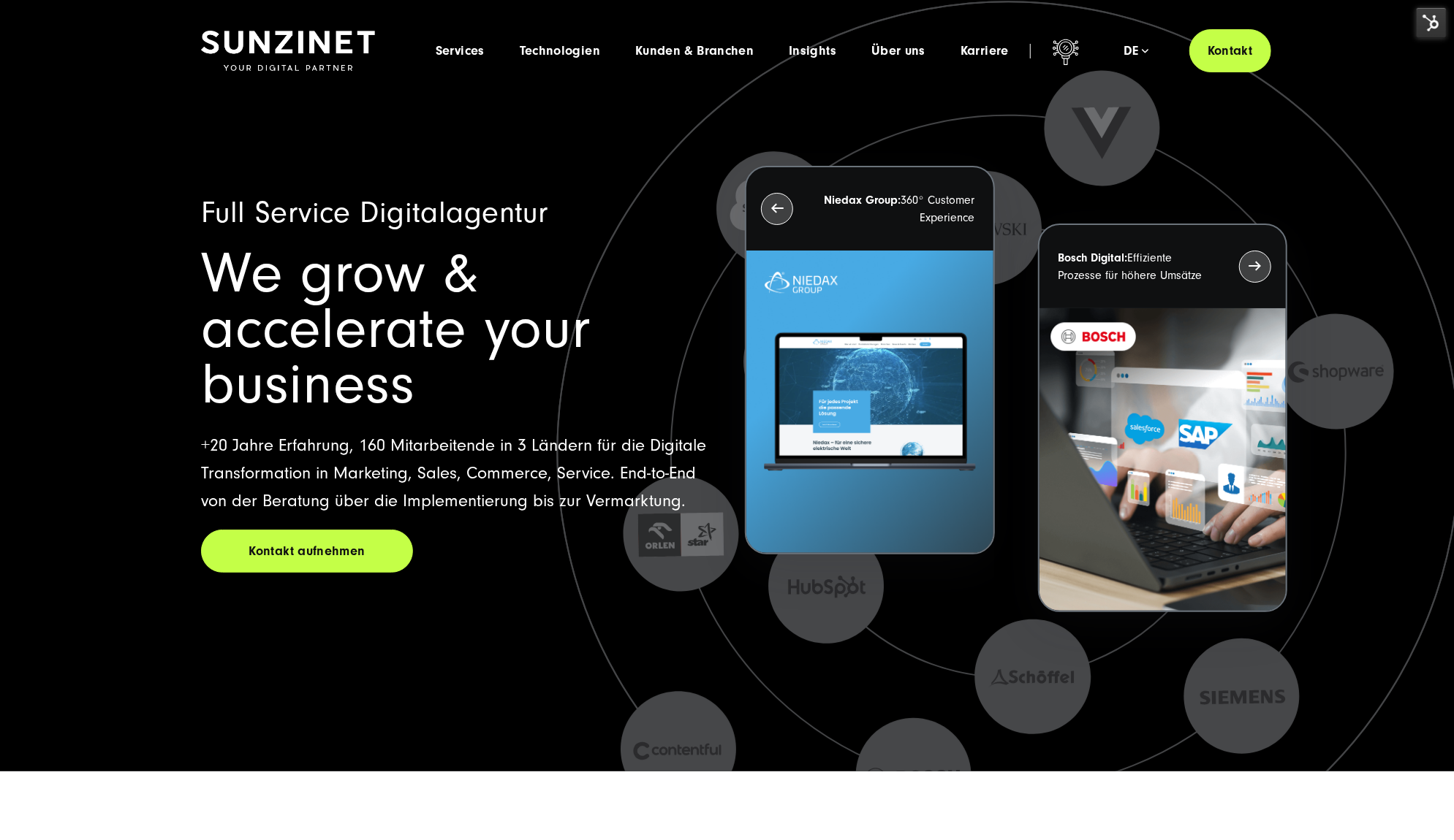
drag, startPoint x: 0, startPoint y: 0, endPoint x: 821, endPoint y: 126, distance: 830.6
click at [821, 126] on icon at bounding box center [1007, 452] width 1254 height 1253
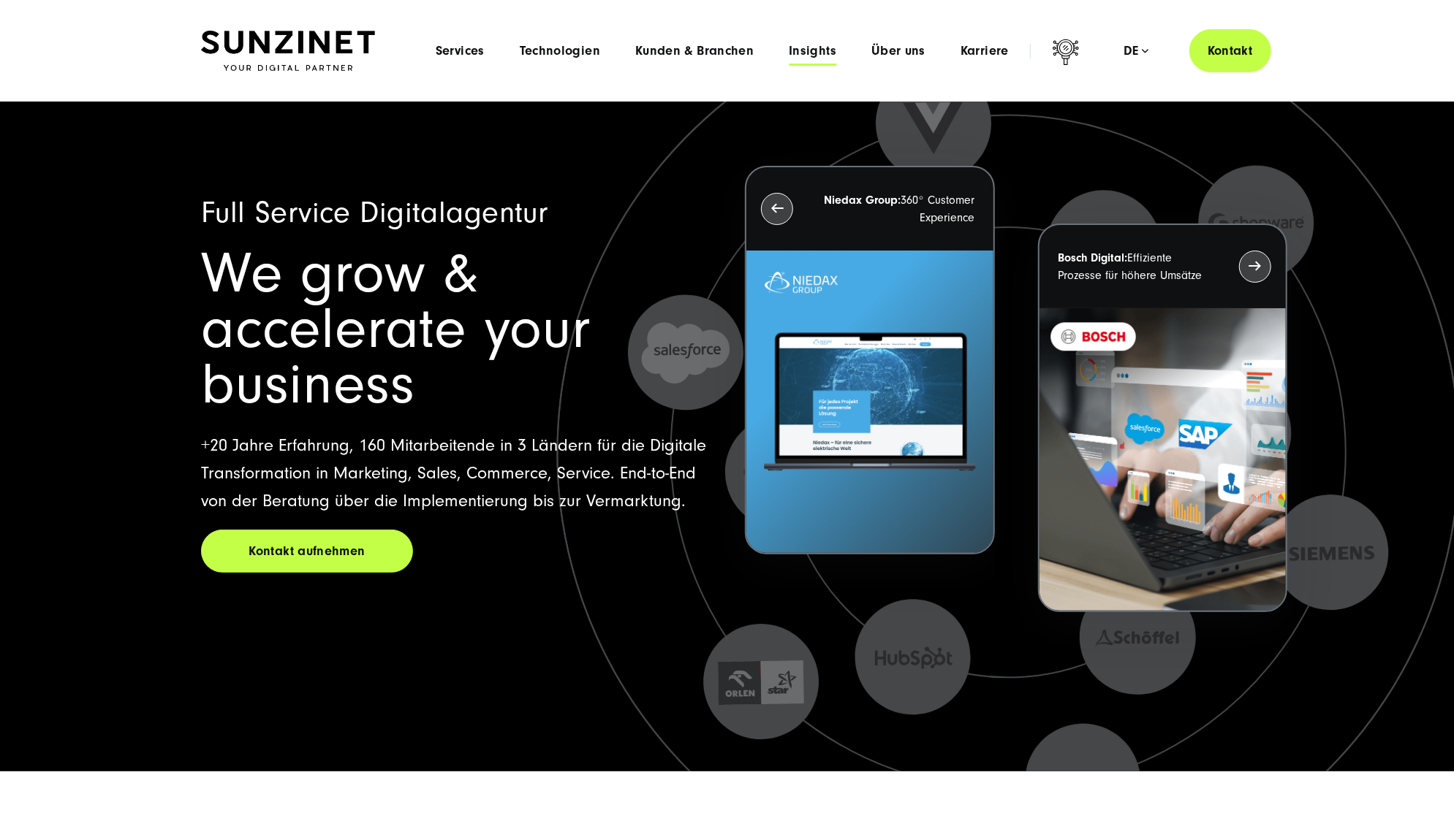
click at [808, 57] on span "Insights" at bounding box center [812, 50] width 47 height 15
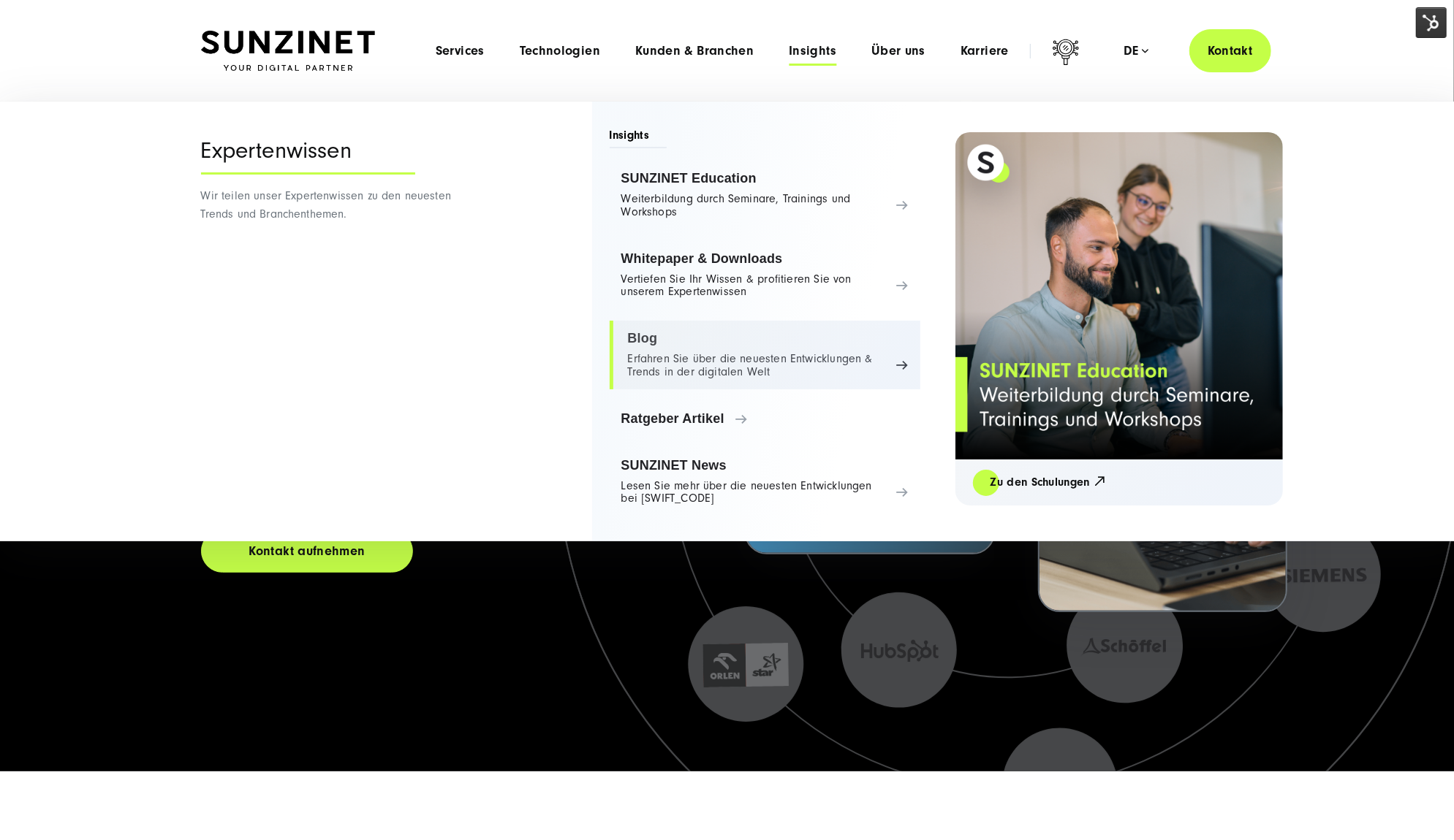
click at [755, 360] on link "Blog Erfahren Sie über die neuesten Entwicklungen & Trends in der digitalen Welt" at bounding box center [765, 355] width 311 height 69
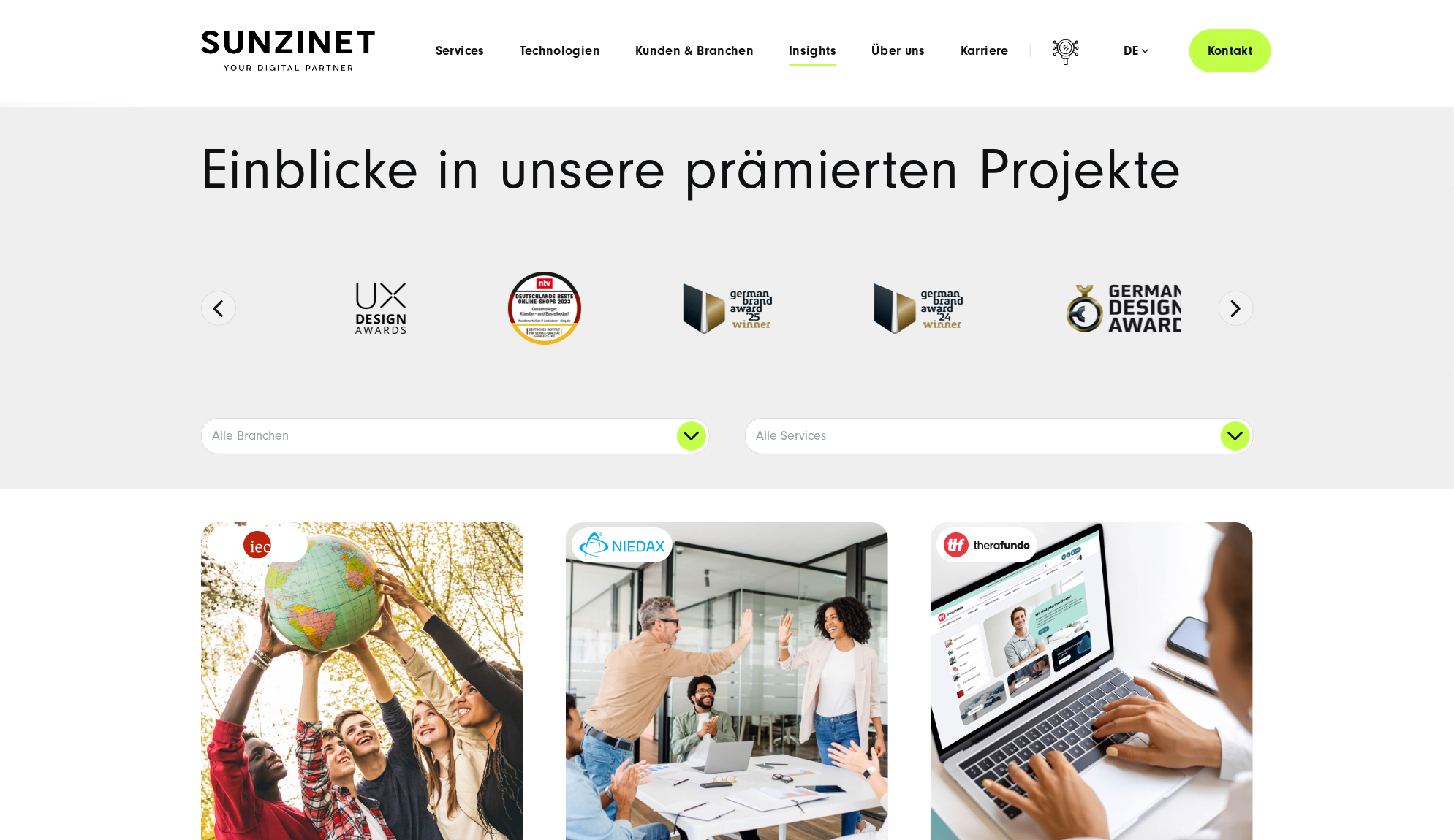
click at [831, 51] on span "Insights" at bounding box center [812, 50] width 47 height 15
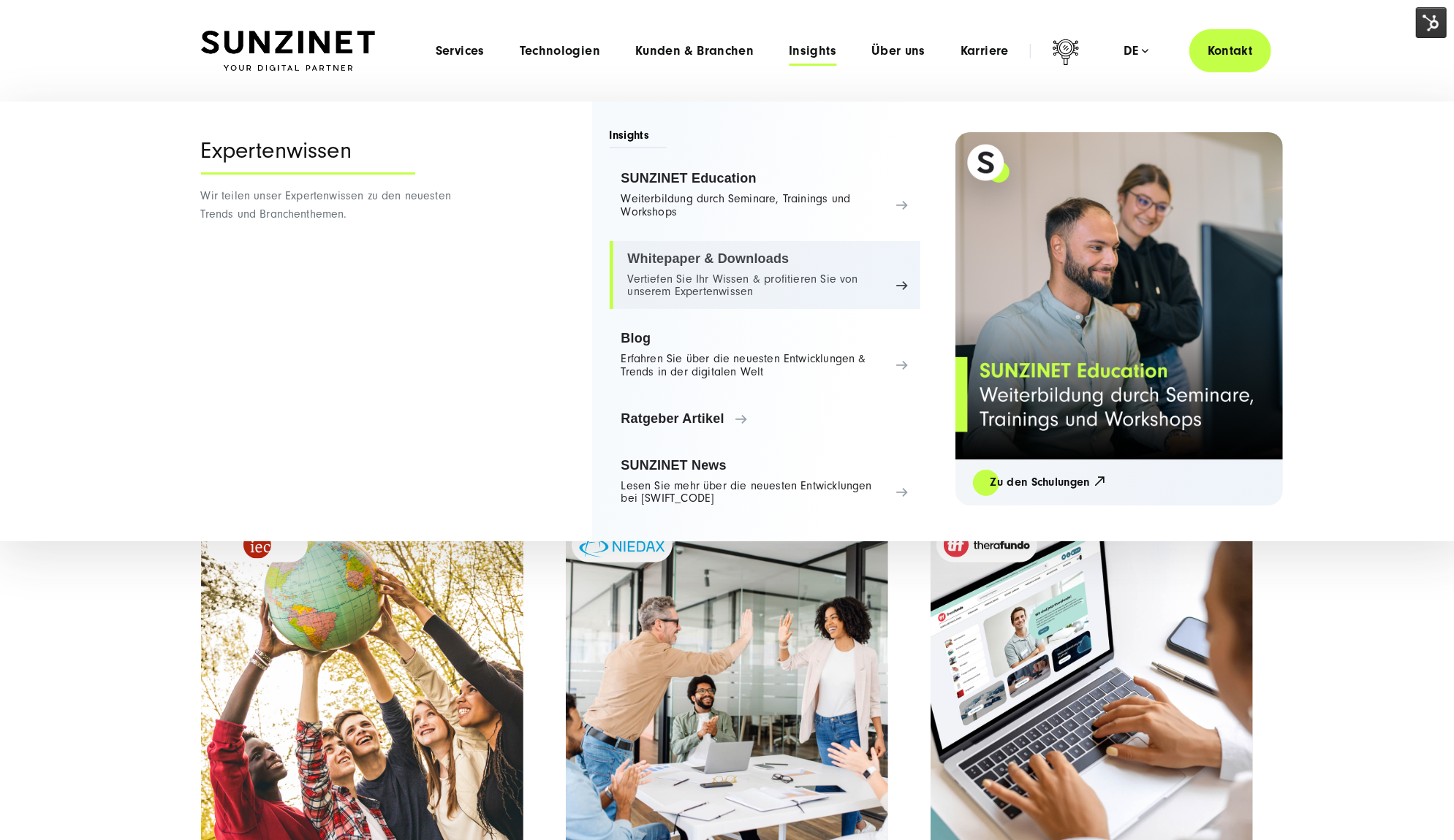
click at [766, 272] on link "Whitepaper & Downloads Vertiefen Sie Ihr Wissen & profitieren Sie von unserem E…" at bounding box center [765, 276] width 311 height 69
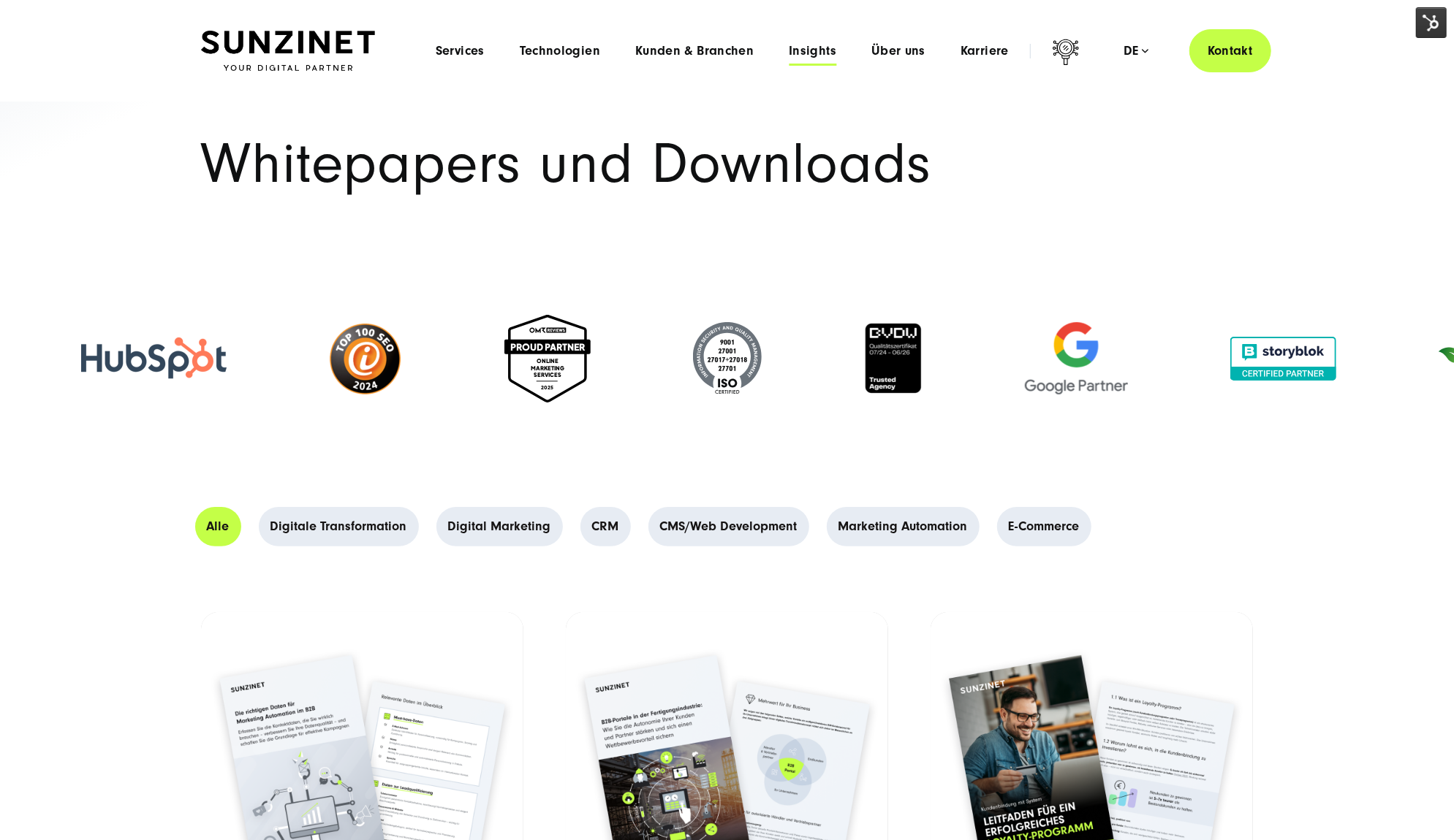
click at [816, 50] on span "Insights" at bounding box center [812, 50] width 47 height 15
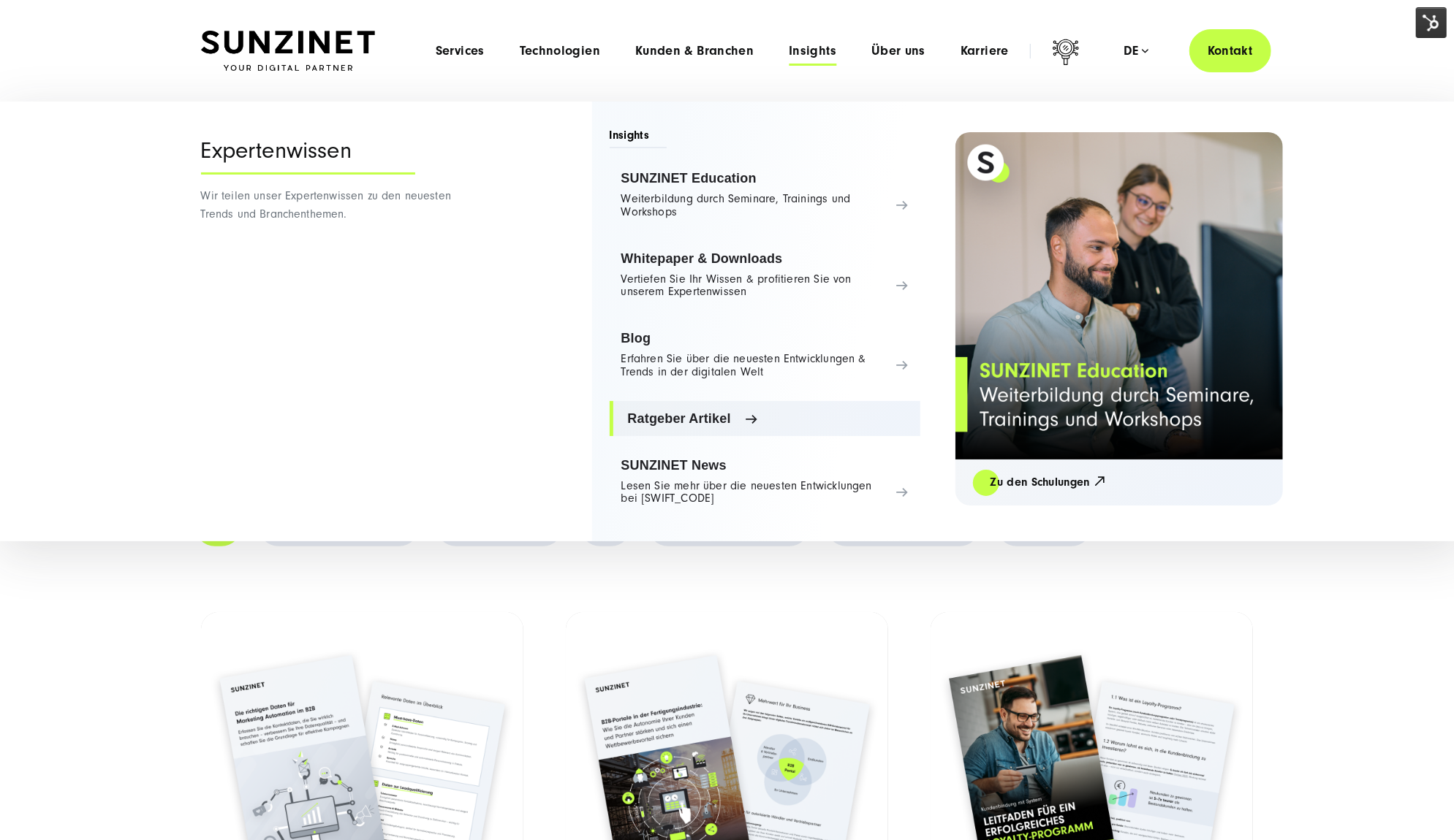
click at [742, 415] on span "Ratgeber Artikel" at bounding box center [768, 418] width 280 height 15
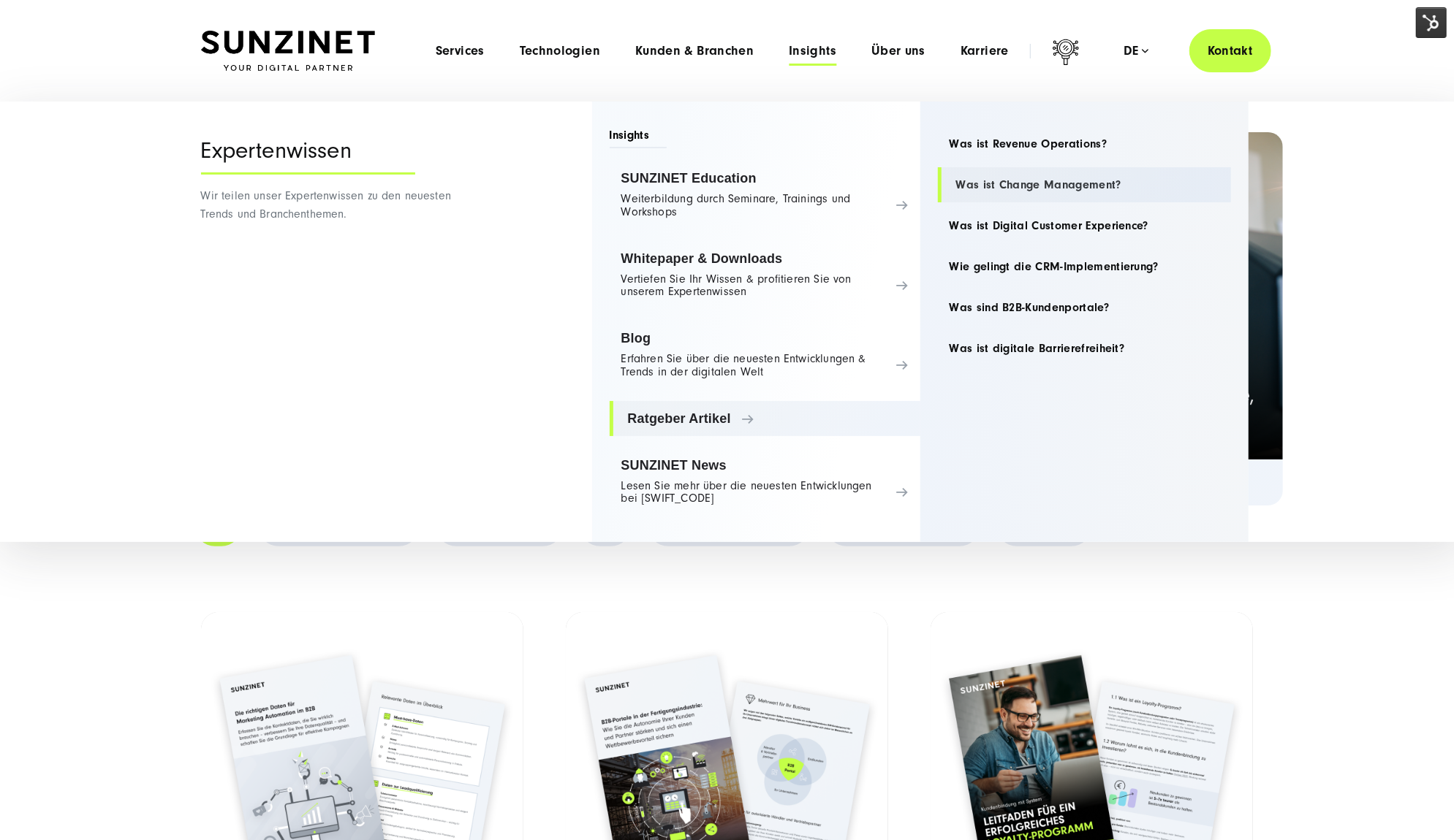
click at [1063, 186] on link "Was ist Change Management?" at bounding box center [1084, 185] width 293 height 35
